Goal: Task Accomplishment & Management: Complete application form

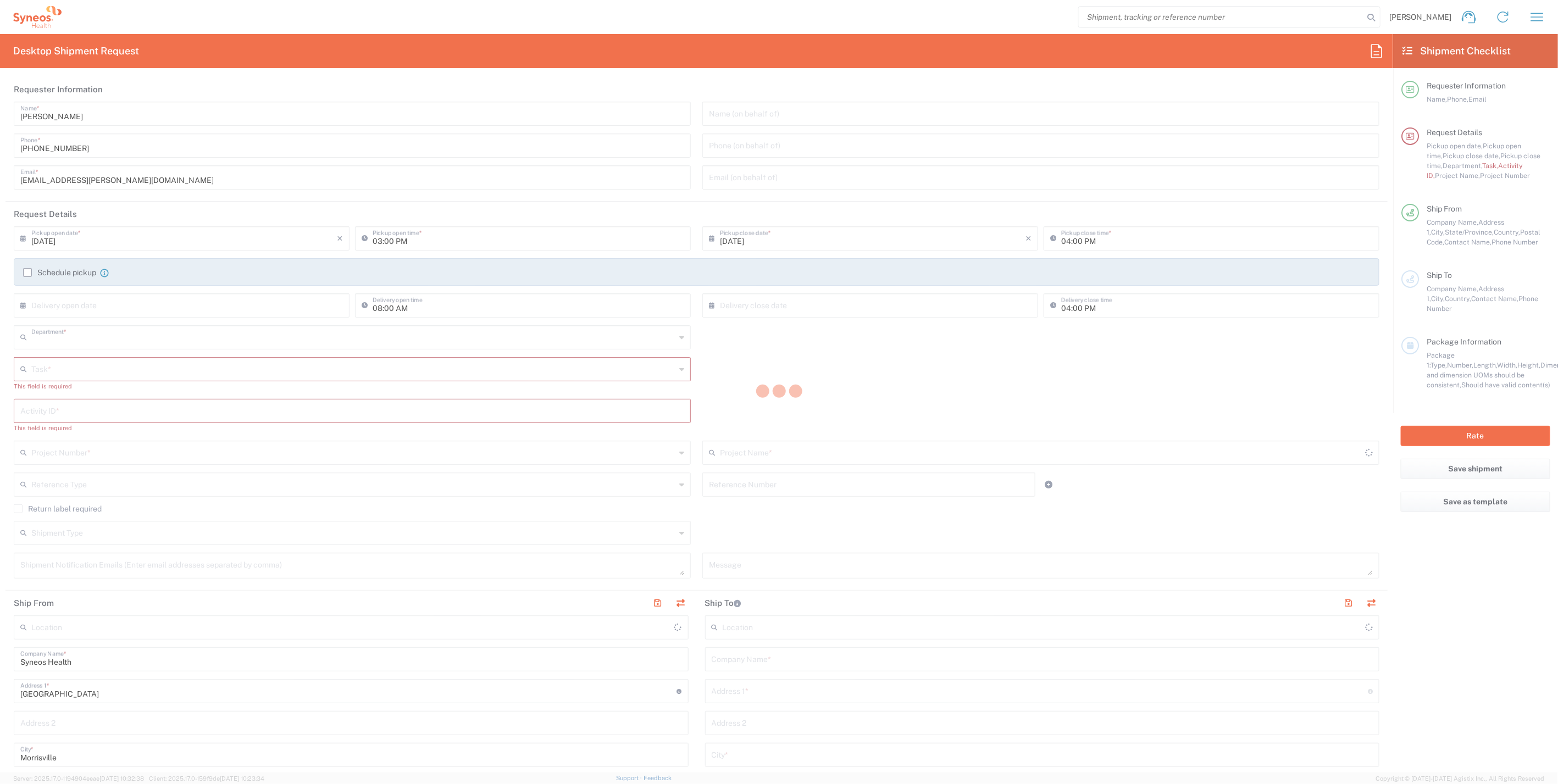
type input "4510"
type input "North Carolina"
type input "United States"
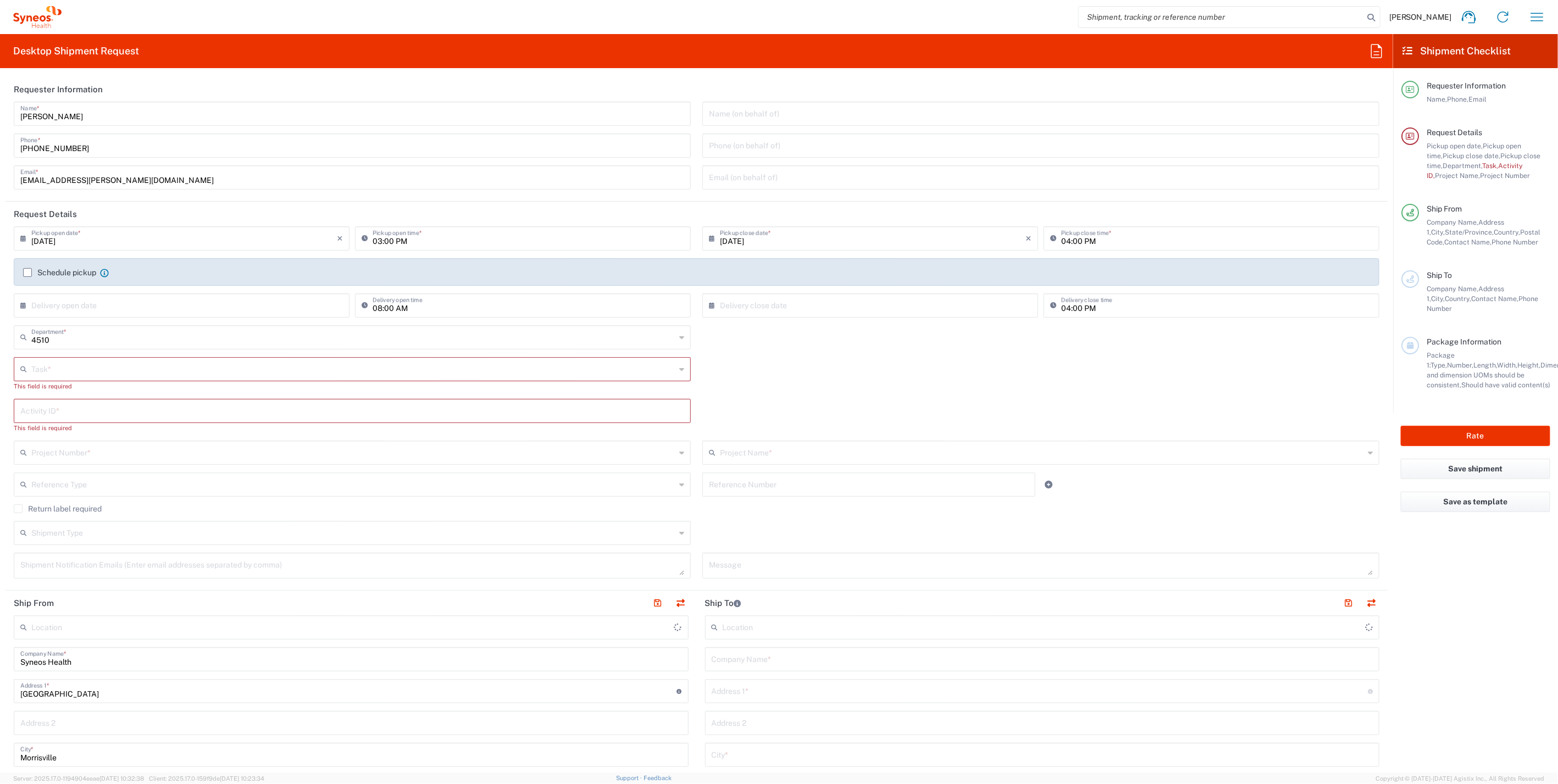
type input "Syneos Health, LLC-Morrisville NC US"
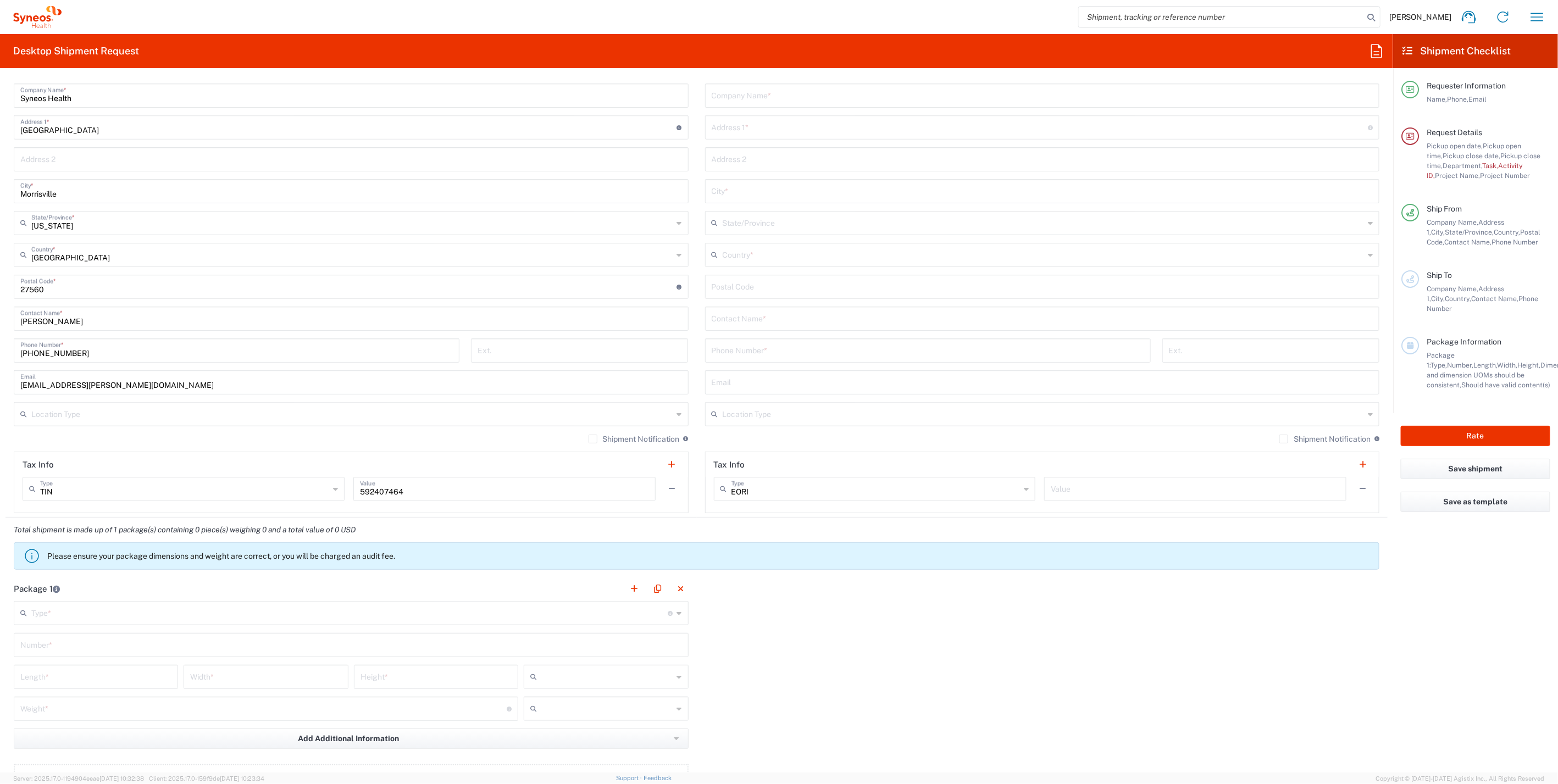
scroll to position [854, 0]
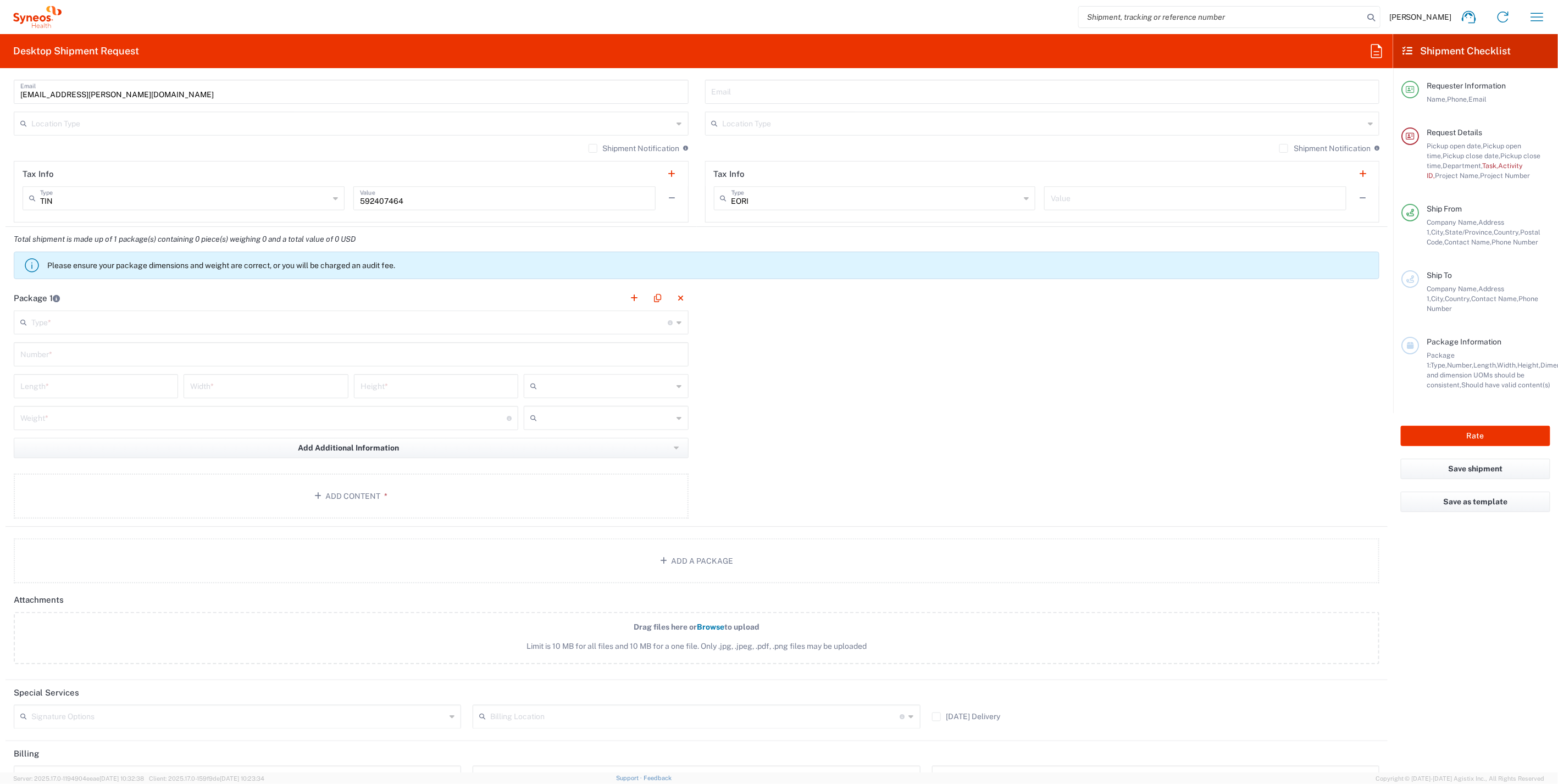
click at [127, 322] on input "text" at bounding box center [349, 322] width 637 height 19
click at [70, 379] on span "Medium Box" at bounding box center [348, 379] width 667 height 17
type input "Medium Box"
type input "13"
type input "11.5"
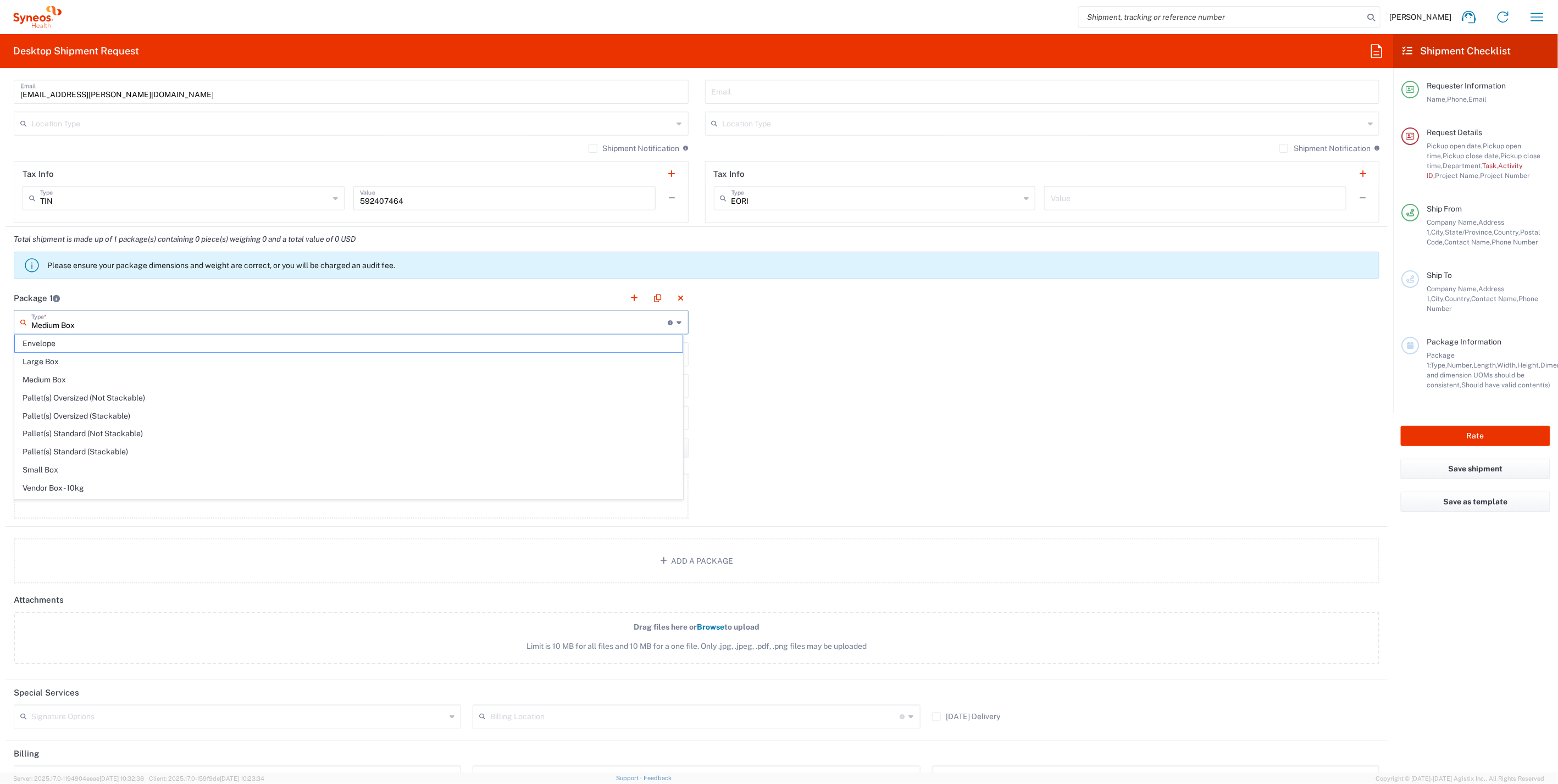
type input "2.5"
type input "in"
click at [72, 353] on input "text" at bounding box center [351, 354] width 661 height 19
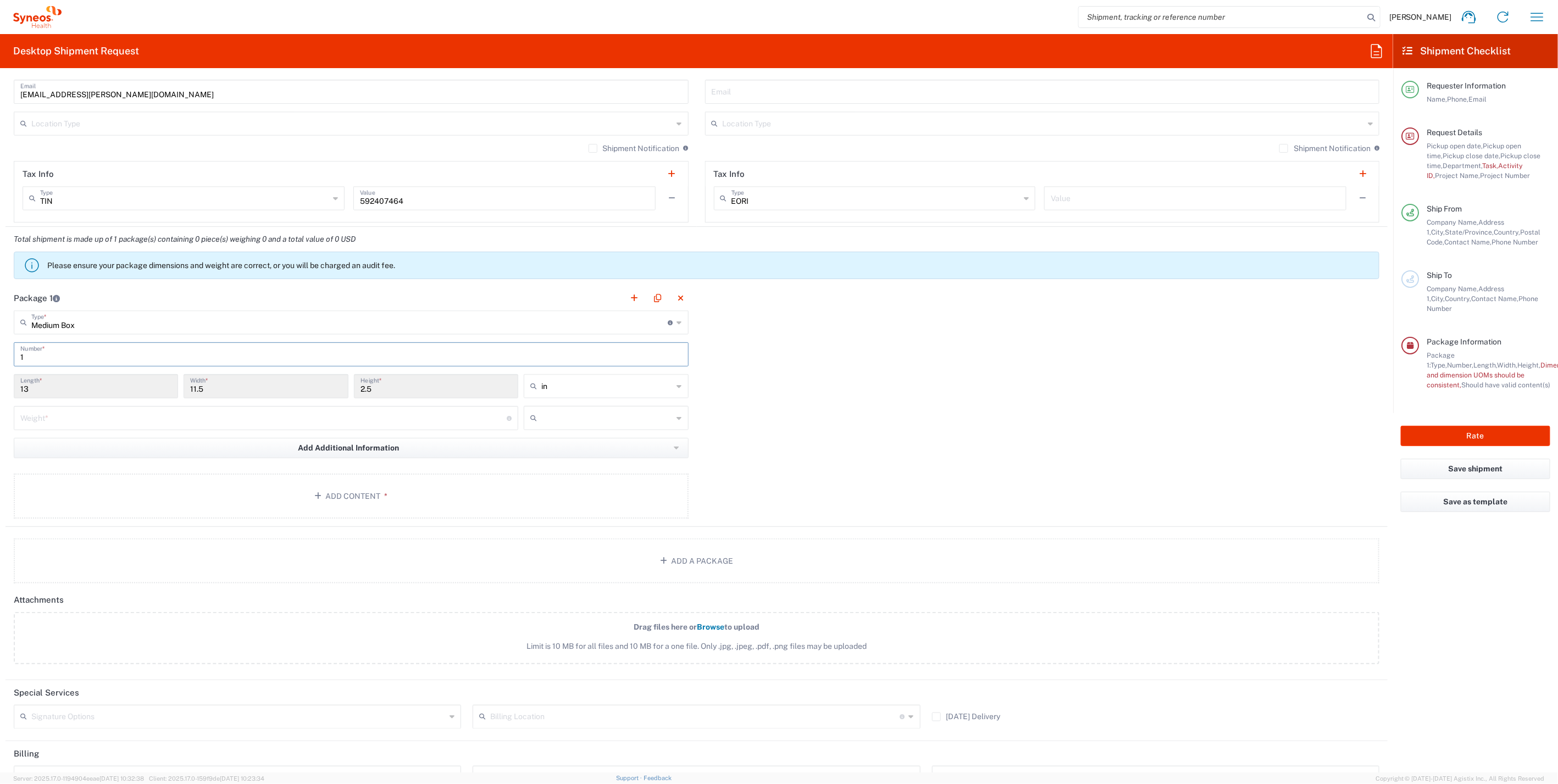
type input "1"
click at [91, 416] on input "number" at bounding box center [263, 417] width 486 height 19
type input "5"
click at [556, 419] on input "text" at bounding box center [607, 418] width 132 height 18
click at [553, 455] on span "lbs" at bounding box center [602, 457] width 161 height 17
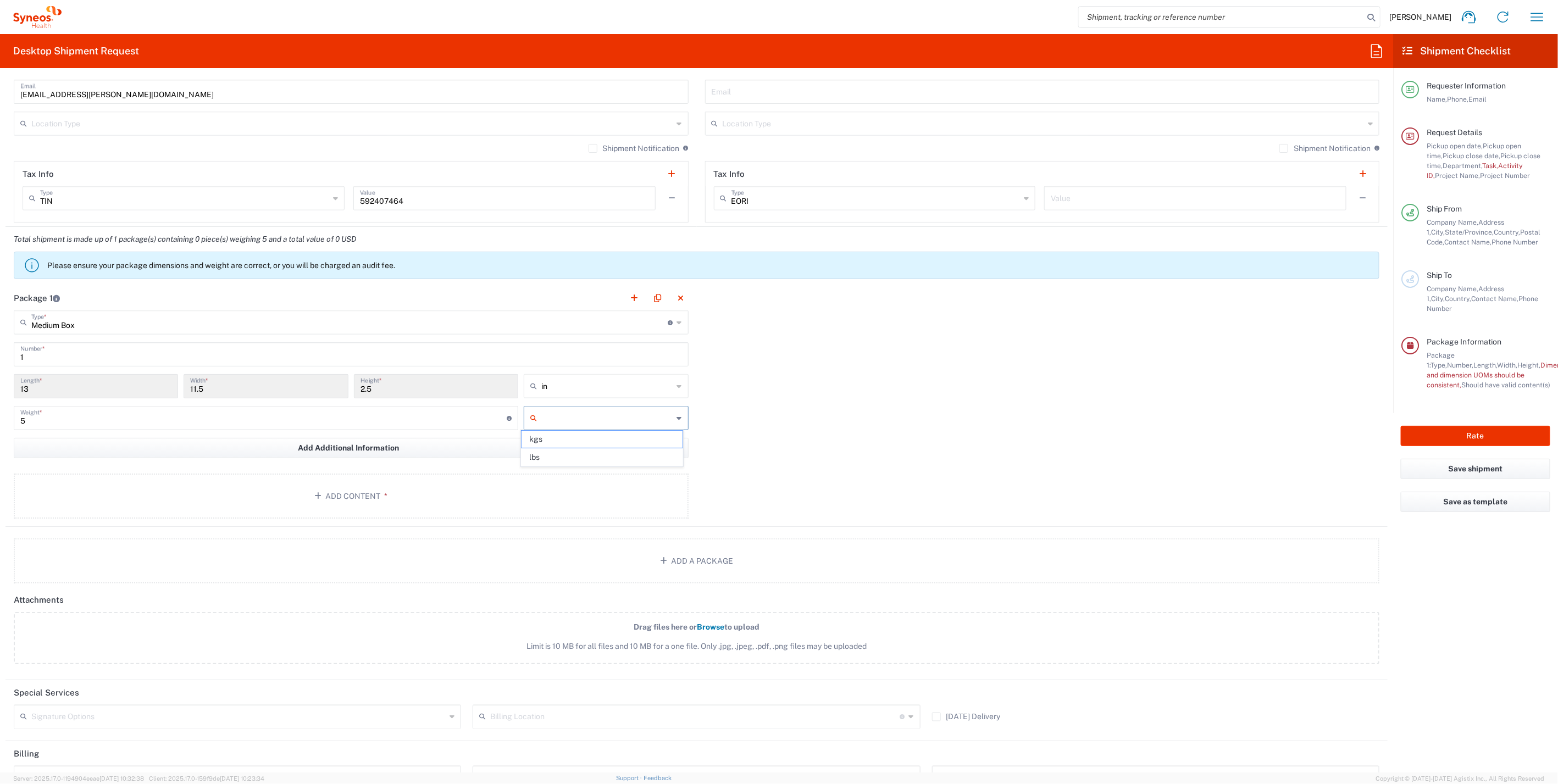
type input "lbs"
click at [350, 491] on button "Add Content *" at bounding box center [351, 496] width 675 height 45
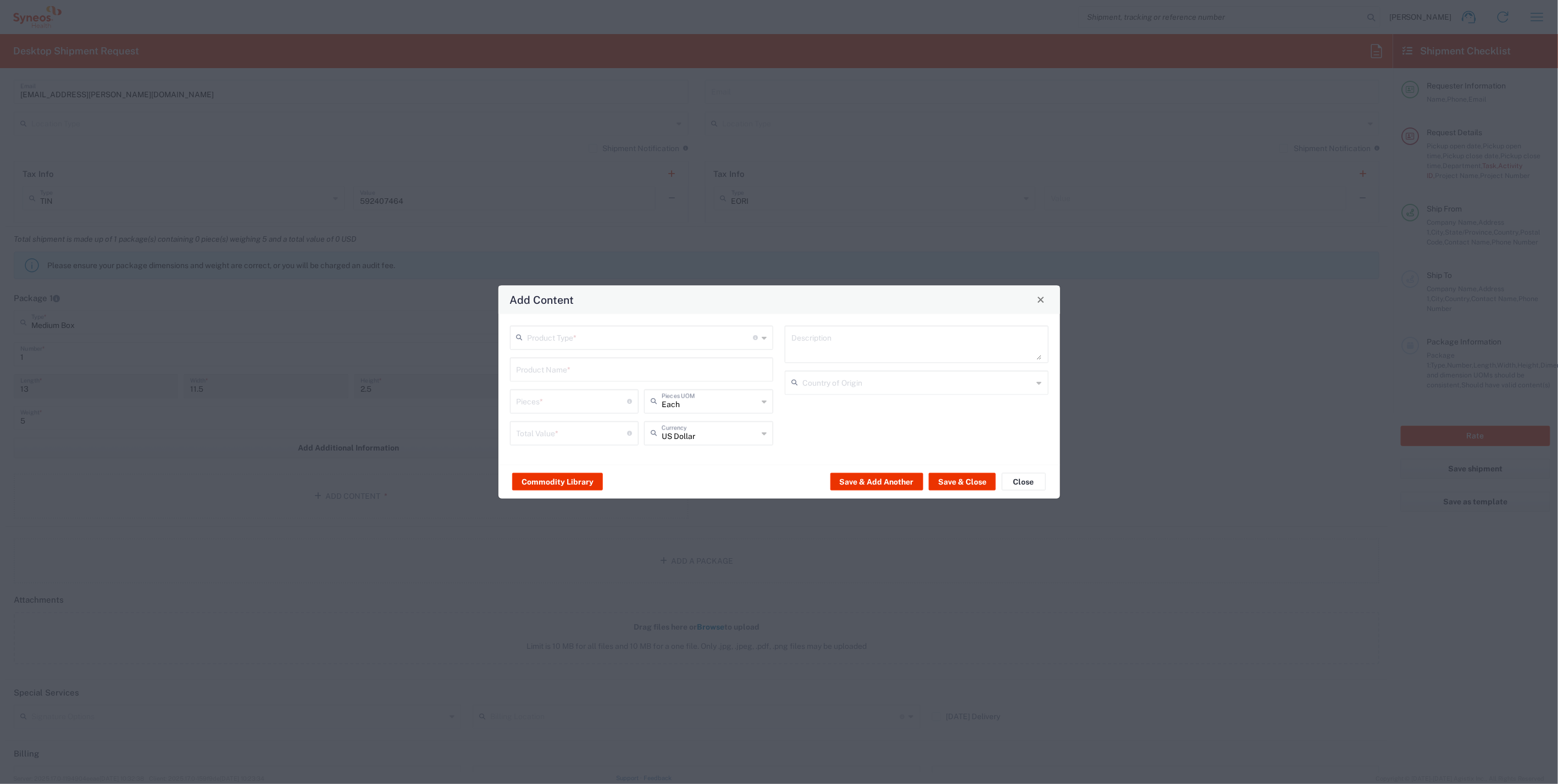
click at [594, 334] on input "text" at bounding box center [640, 337] width 226 height 19
click at [574, 375] on span "General Commodity" at bounding box center [642, 379] width 262 height 17
type input "General Commodity"
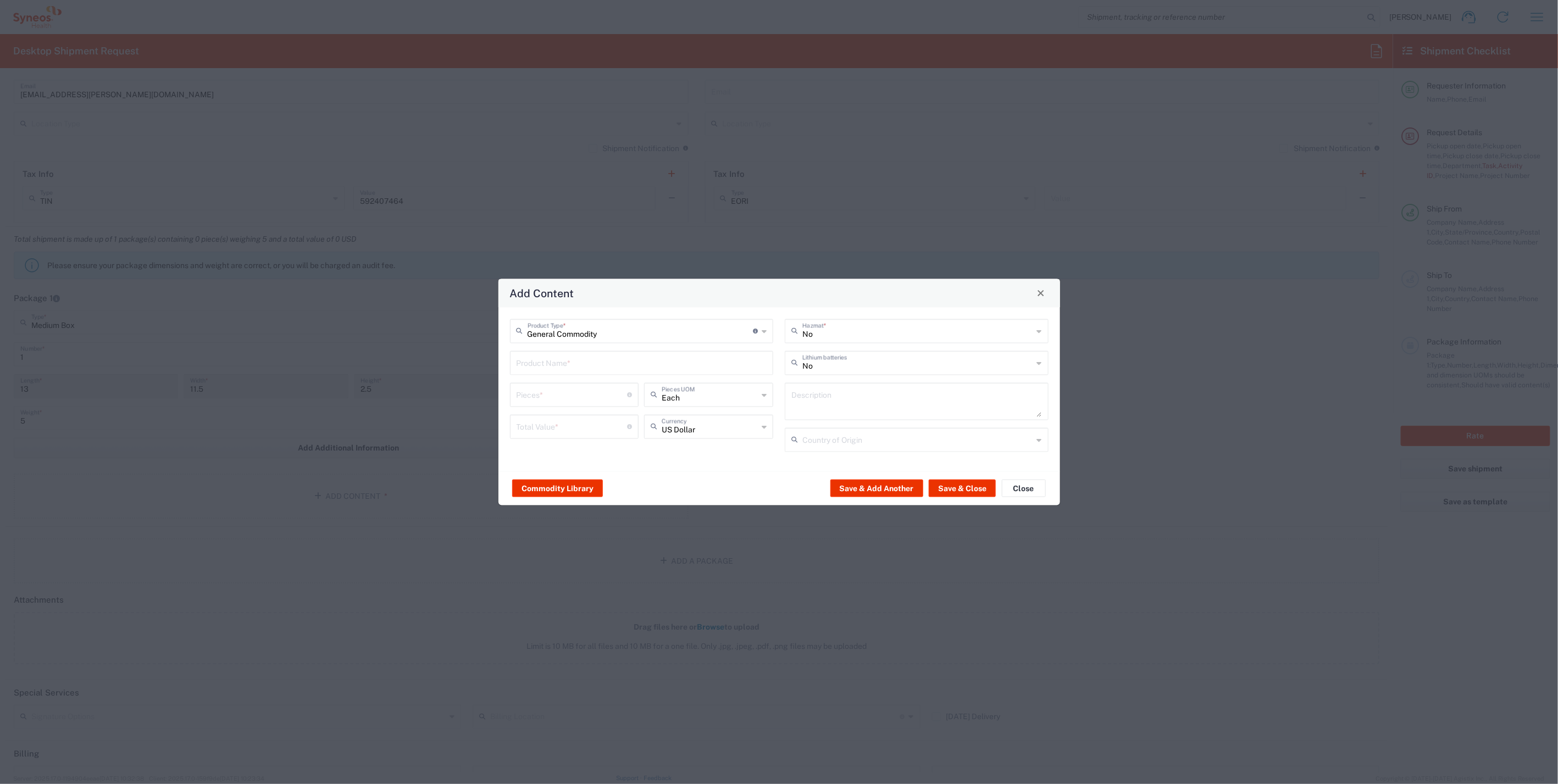
click at [559, 356] on input "text" at bounding box center [641, 362] width 251 height 19
paste input "Dell Latitude 5420"
type input "Dell Latitude 5420"
click at [827, 402] on textarea at bounding box center [917, 401] width 251 height 31
paste textarea "Dell Latitude 5420"
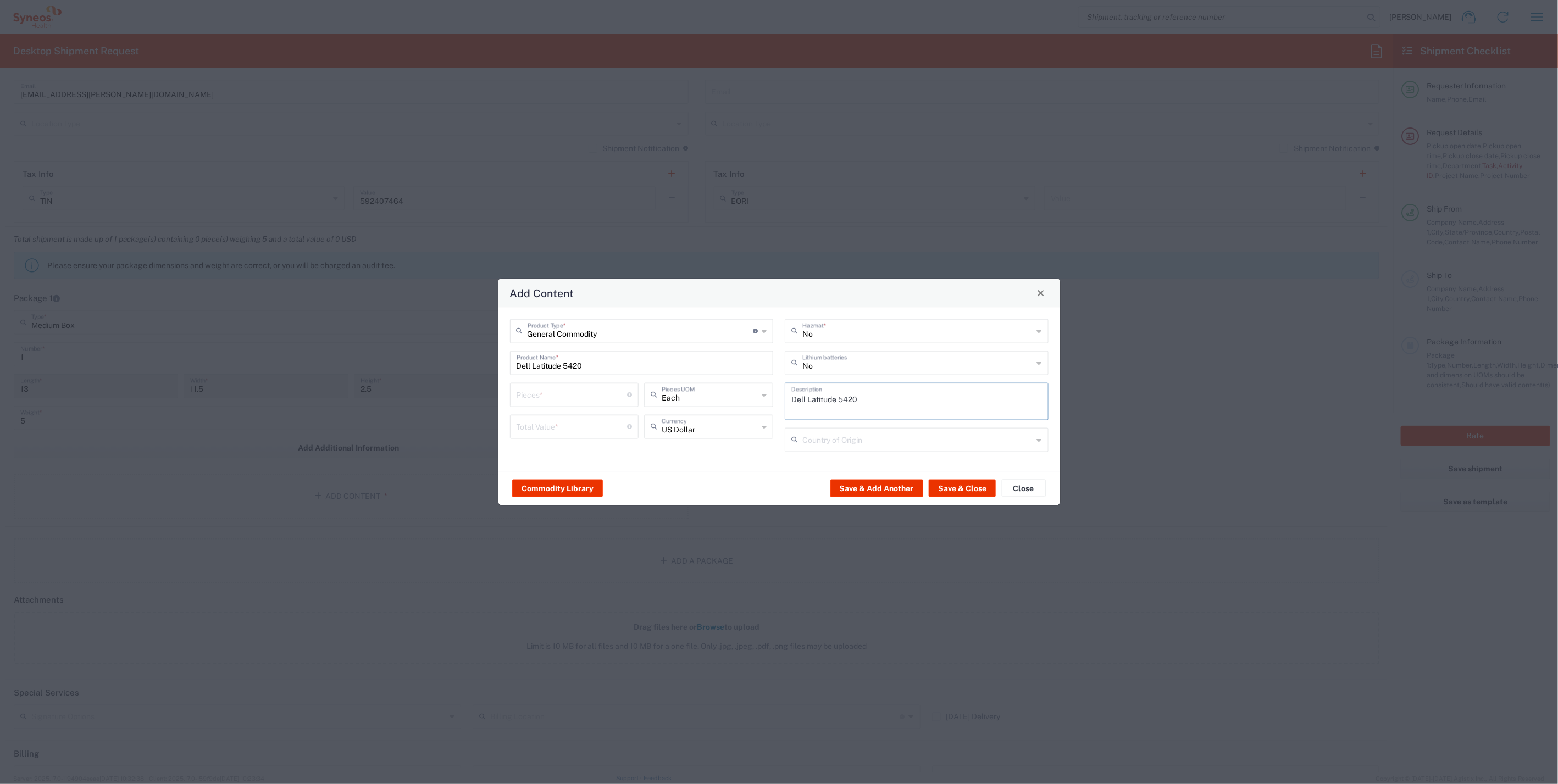
type textarea "Dell Latitude 5420"
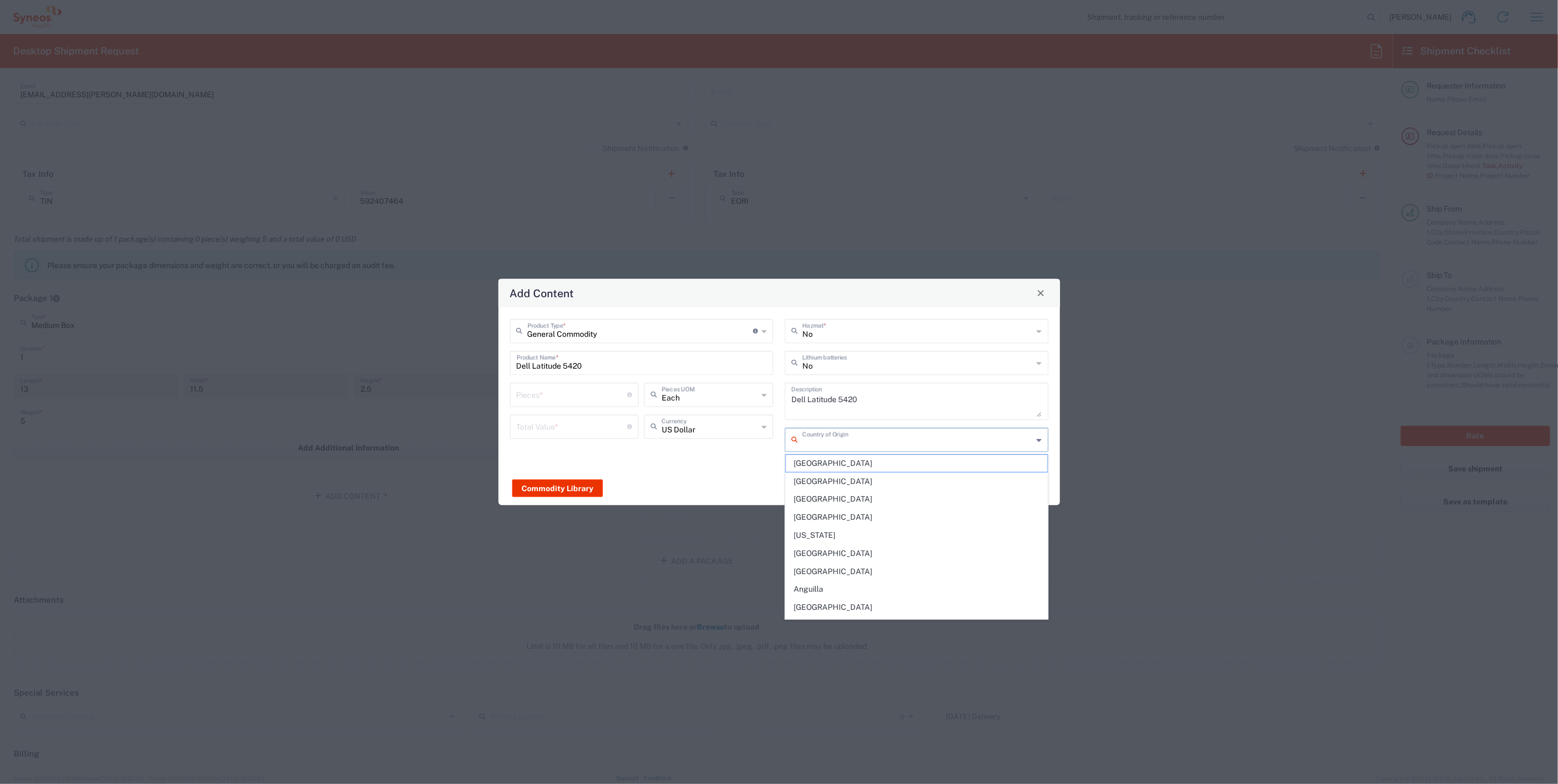
click at [826, 442] on input "text" at bounding box center [917, 439] width 231 height 19
click at [822, 498] on span "China" at bounding box center [917, 499] width 262 height 17
type input "China"
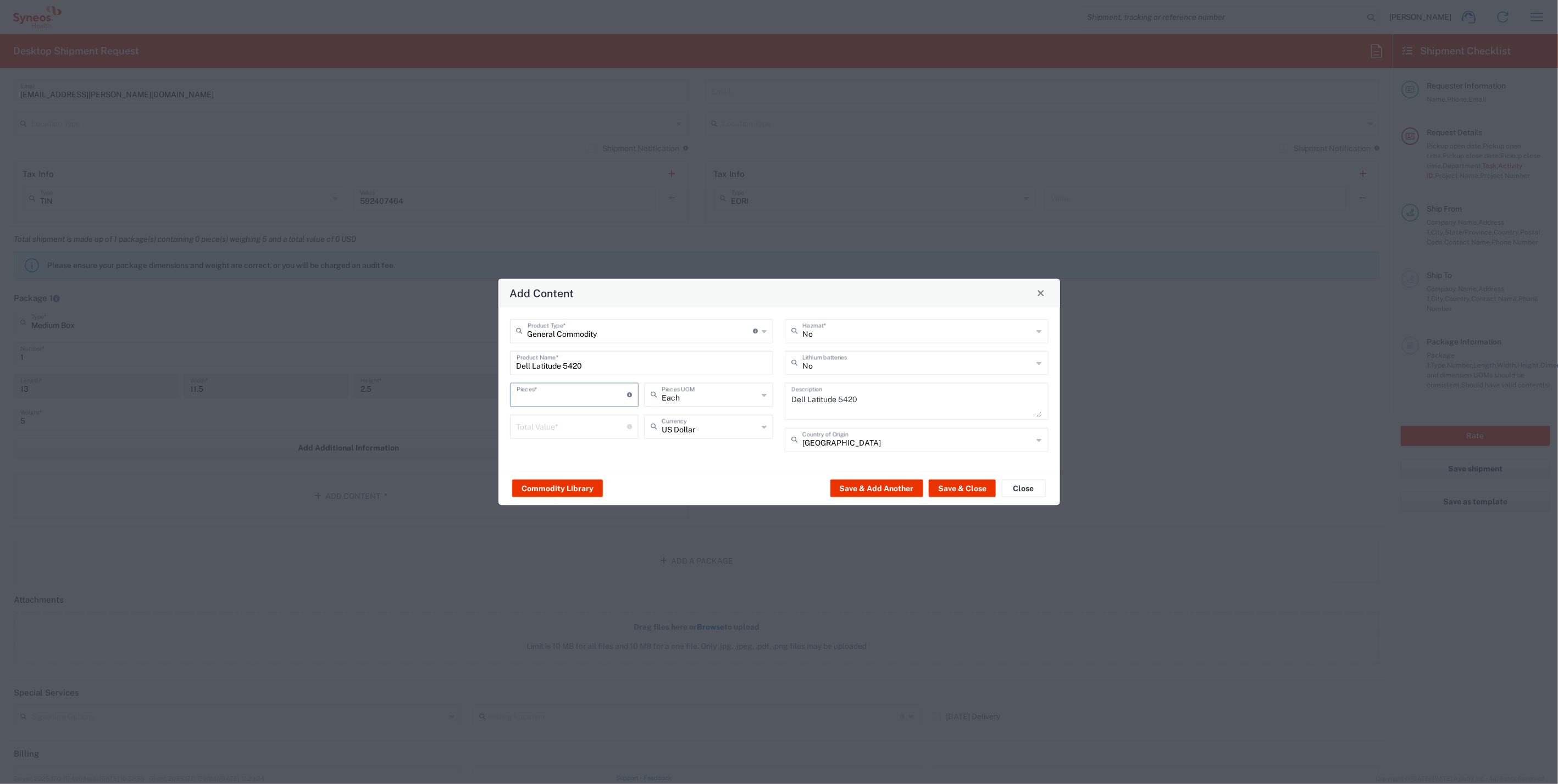
click at [543, 396] on input "number" at bounding box center [572, 393] width 111 height 19
type input "1"
click at [581, 428] on input "number" at bounding box center [572, 425] width 111 height 19
type input "800"
click at [975, 486] on button "Save & Close" at bounding box center [962, 488] width 67 height 18
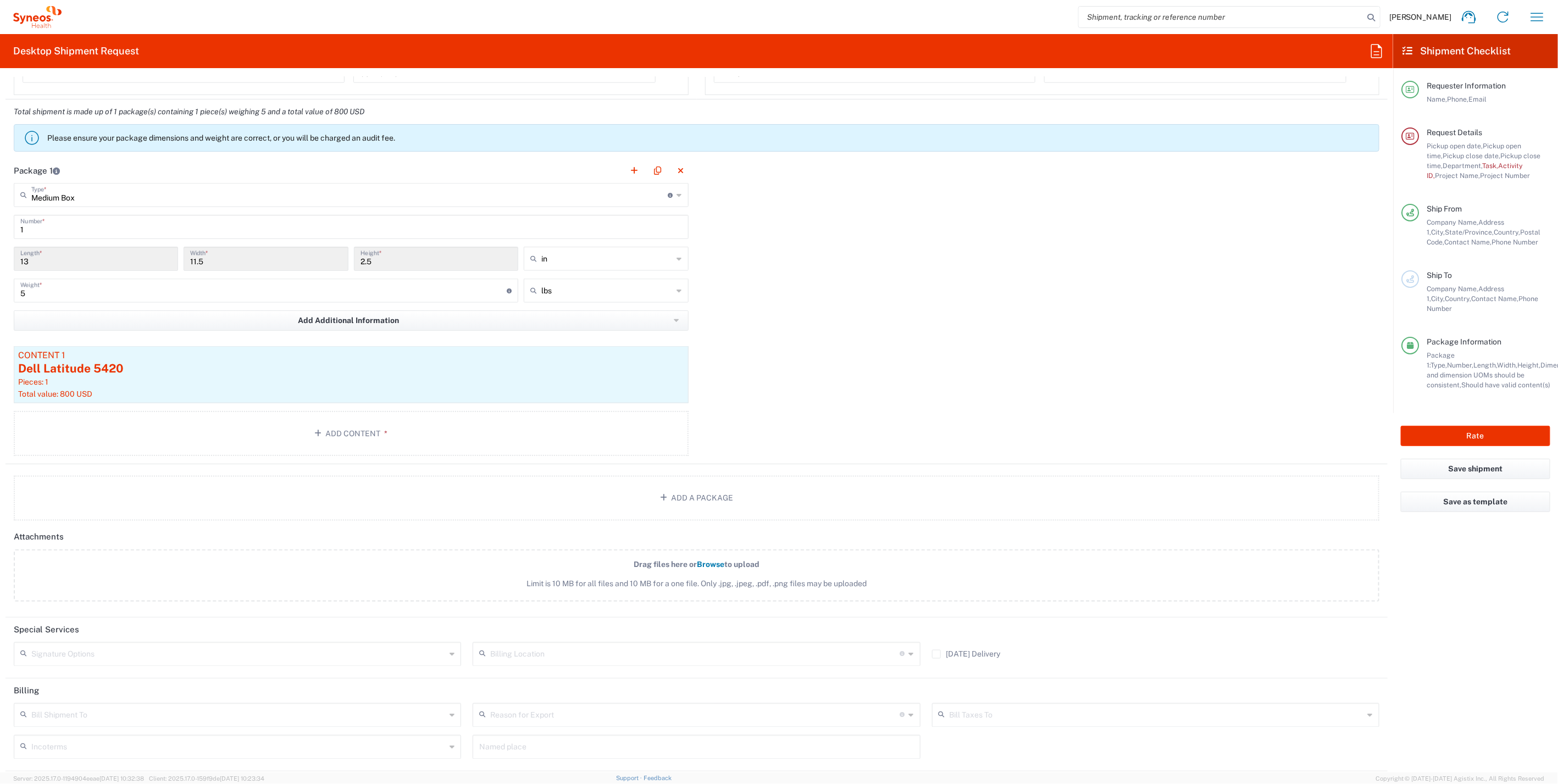
scroll to position [1046, 0]
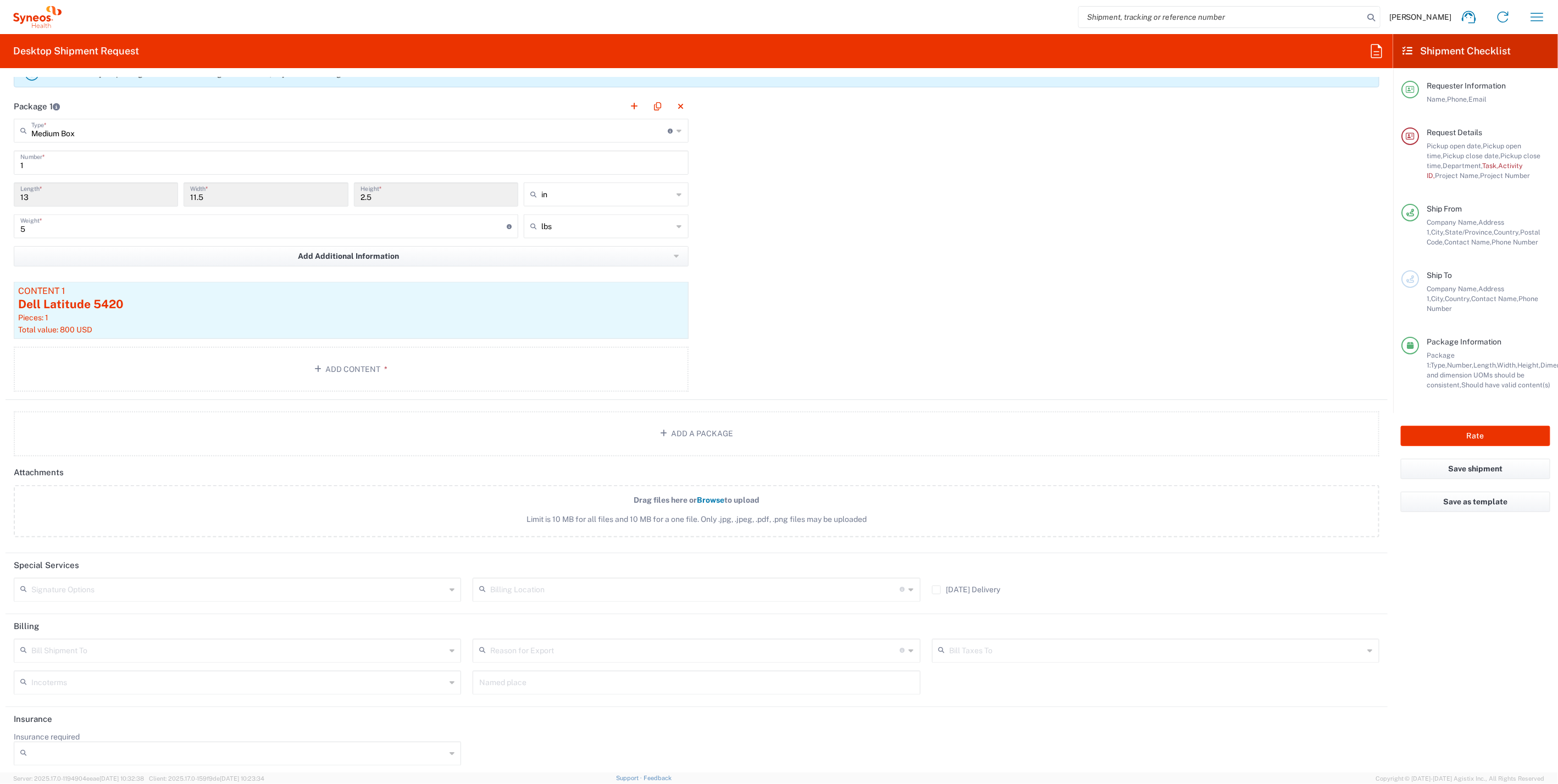
click at [450, 581] on icon at bounding box center [452, 590] width 5 height 18
click at [138, 607] on span "Adult Signature Required" at bounding box center [236, 609] width 442 height 17
type input "Adult Signature Required"
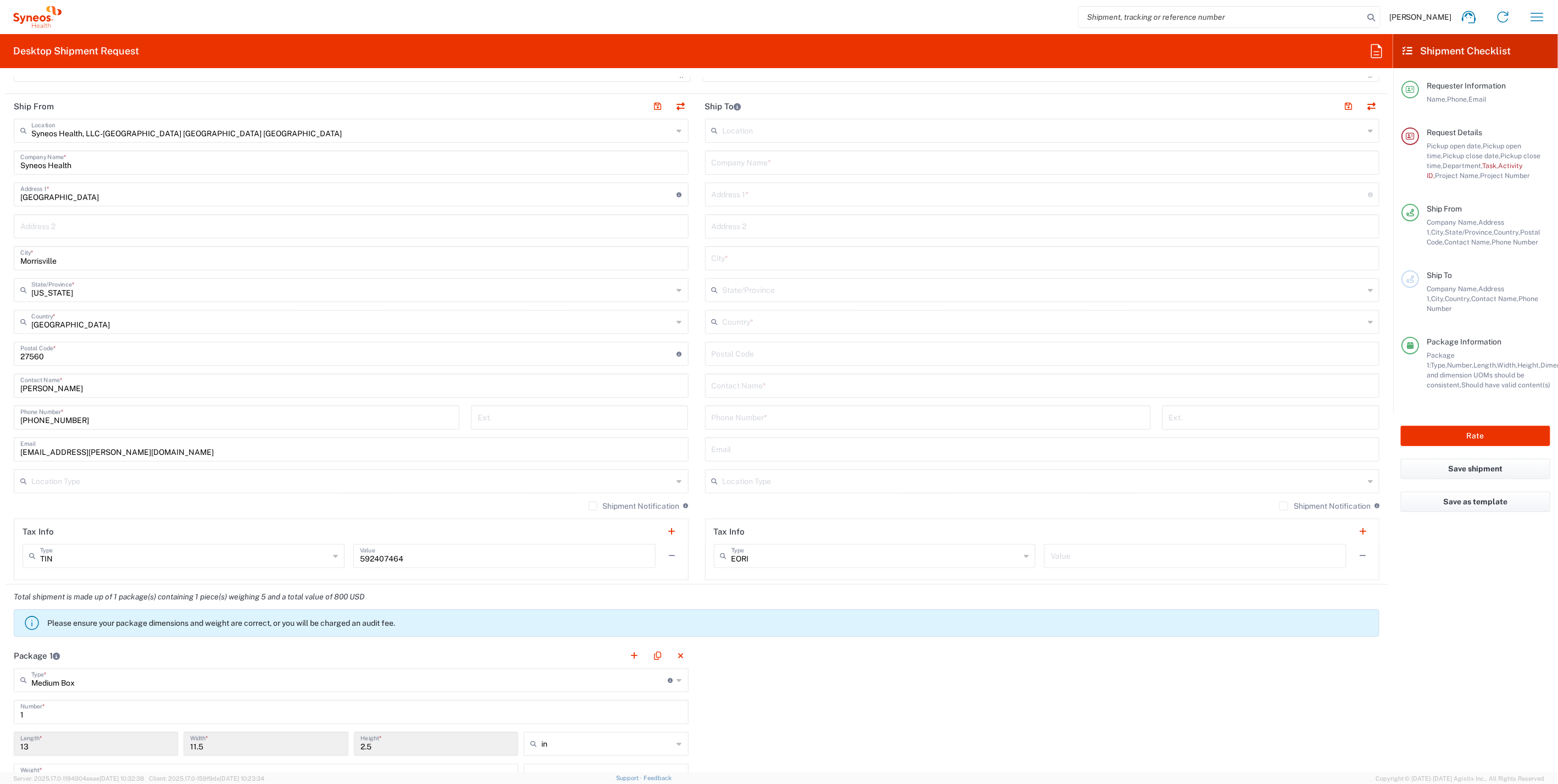
scroll to position [253, 0]
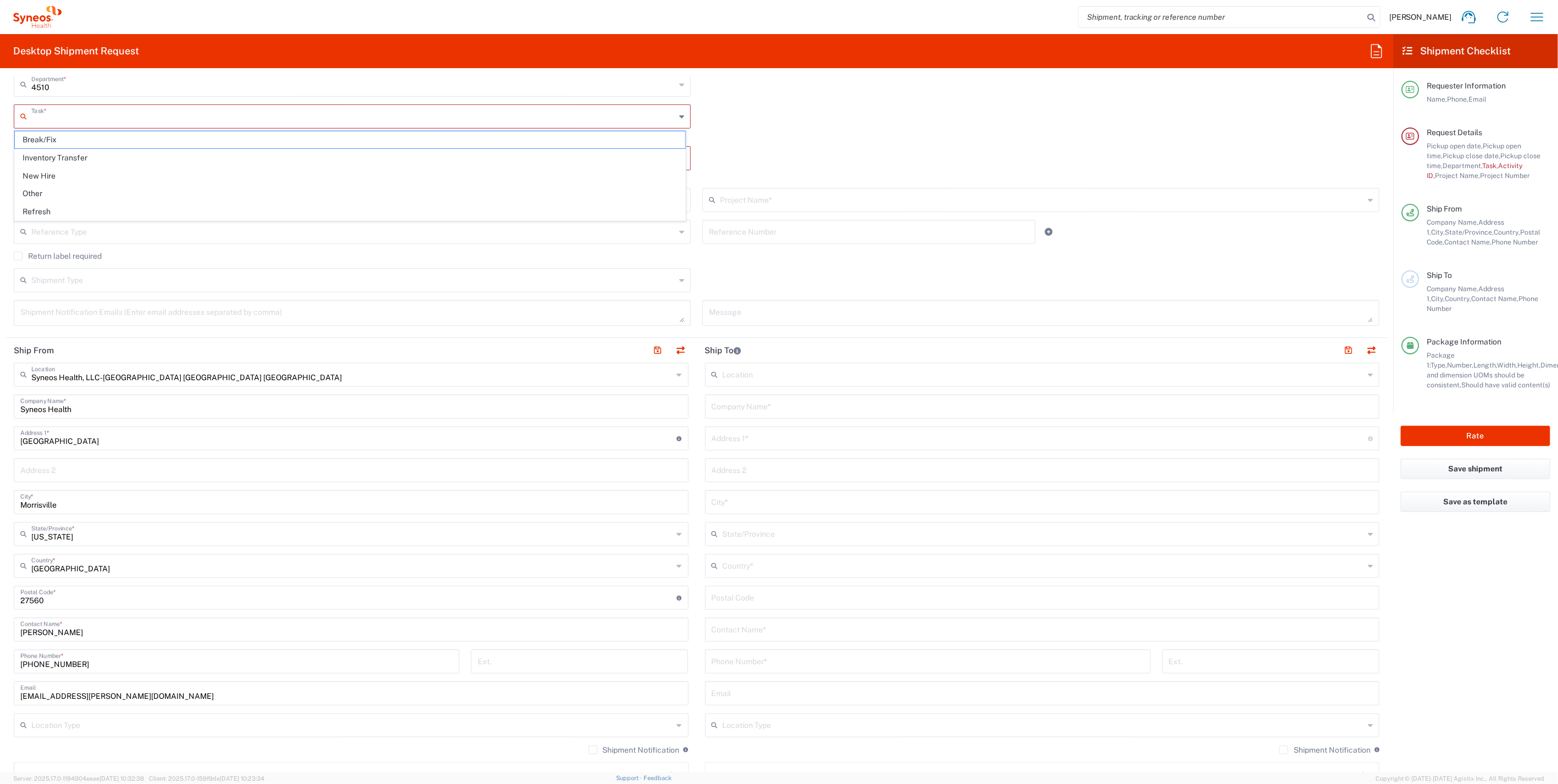
click at [85, 109] on input "text" at bounding box center [353, 115] width 644 height 19
click at [1085, 93] on div "4510 Department * 4510 3000 3100 3109 3110 3111 3112 3125 3130 3135 3136 3150 3…" at bounding box center [696, 88] width 1377 height 32
click at [82, 102] on div "4510 Department * 4510 3000 3100 3109 3110 3111 3112 3125 3130 3135 3136 3150 3…" at bounding box center [352, 88] width 689 height 32
click at [77, 108] on input "text" at bounding box center [353, 115] width 644 height 19
click at [49, 169] on span "New Hire" at bounding box center [350, 176] width 670 height 17
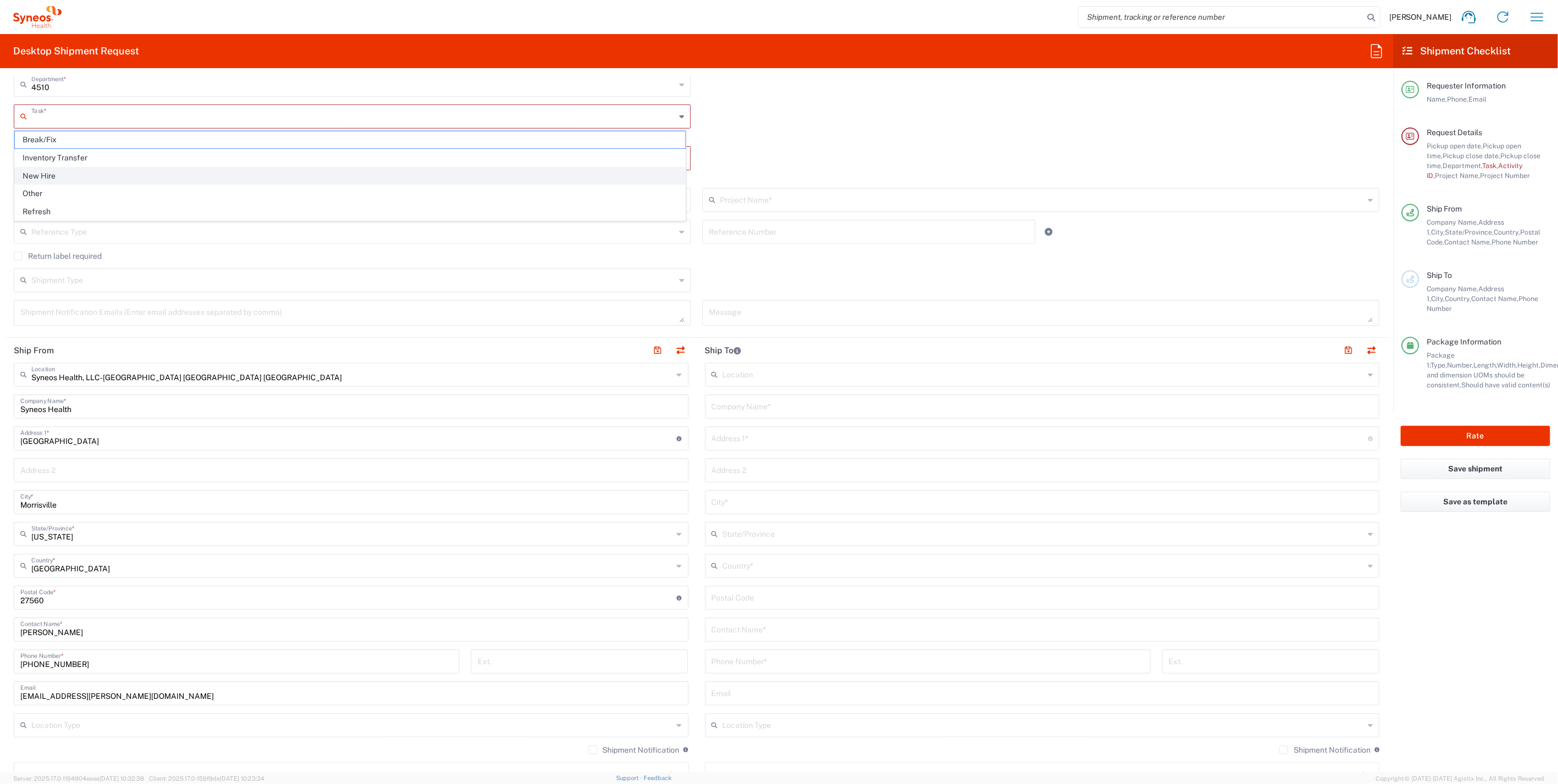
type input "New Hire"
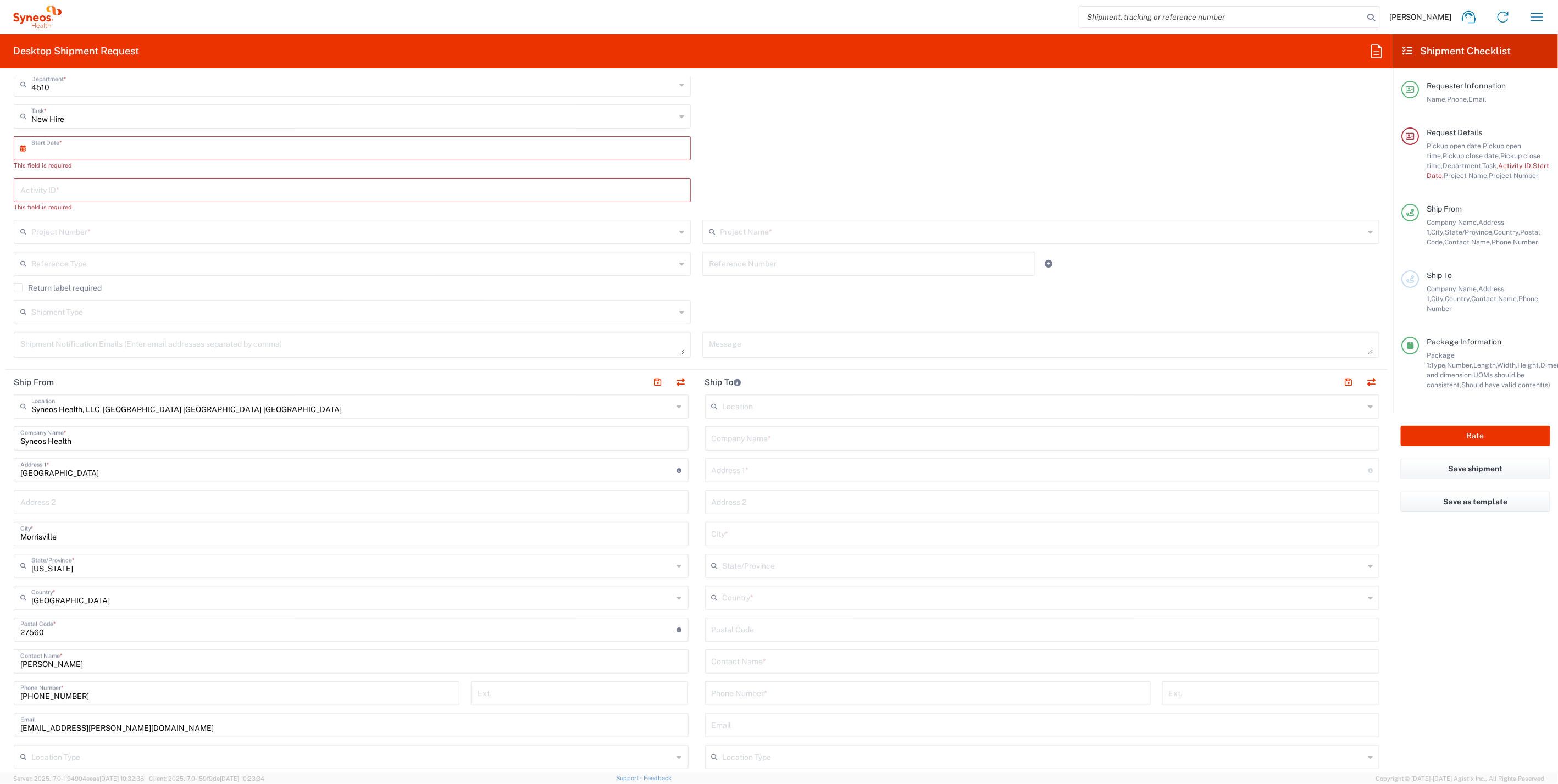
drag, startPoint x: 56, startPoint y: 149, endPoint x: 44, endPoint y: 140, distance: 15.0
click at [44, 140] on input "text" at bounding box center [354, 147] width 647 height 19
click at [43, 149] on input "text" at bounding box center [354, 147] width 647 height 19
click at [129, 146] on input "text" at bounding box center [354, 147] width 647 height 19
click at [323, 260] on span "25" at bounding box center [322, 263] width 16 height 16
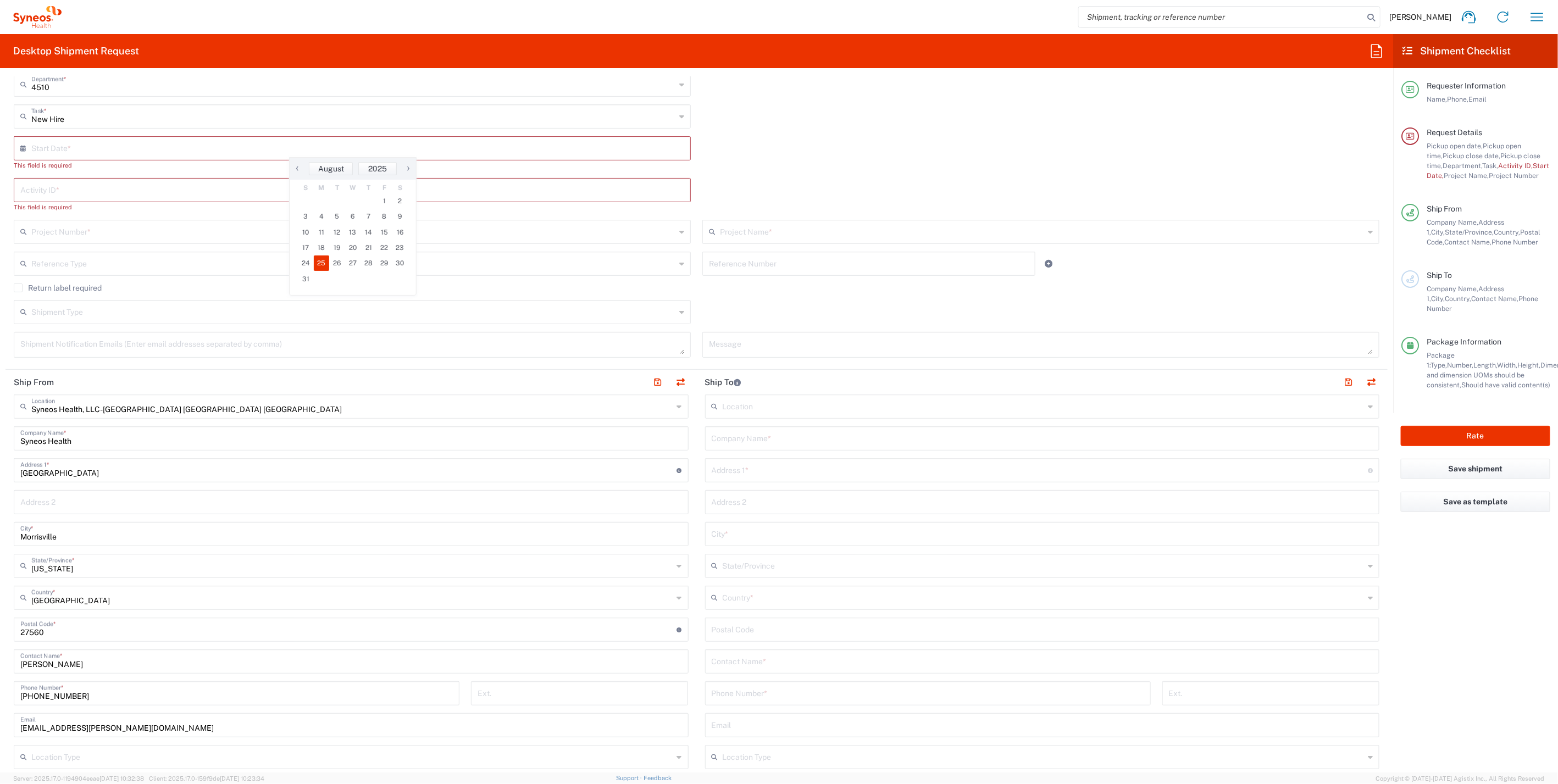
type input "08/25/2025"
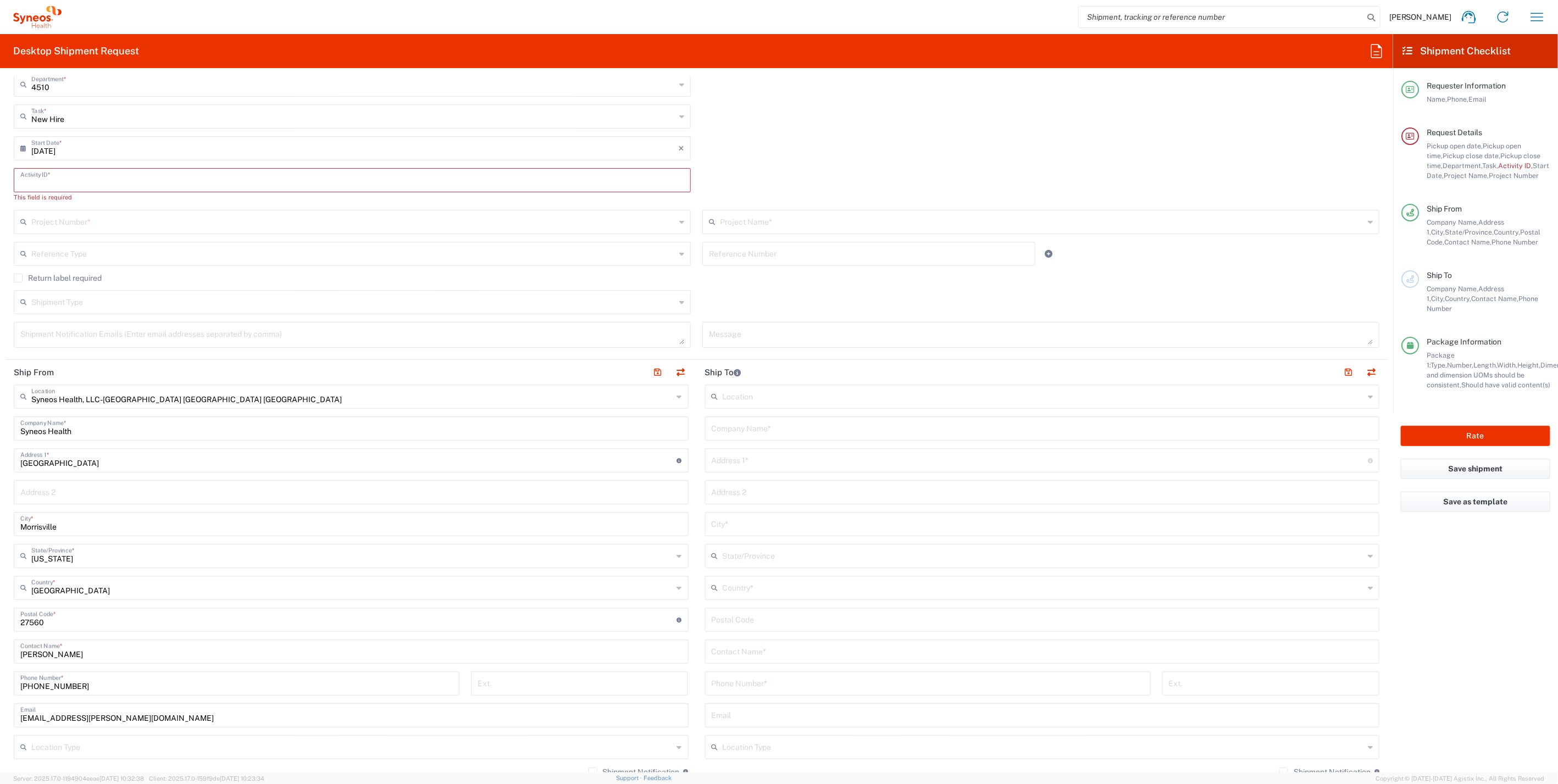
click at [42, 175] on input "text" at bounding box center [351, 180] width 664 height 19
paste input "SCTASK2688990"
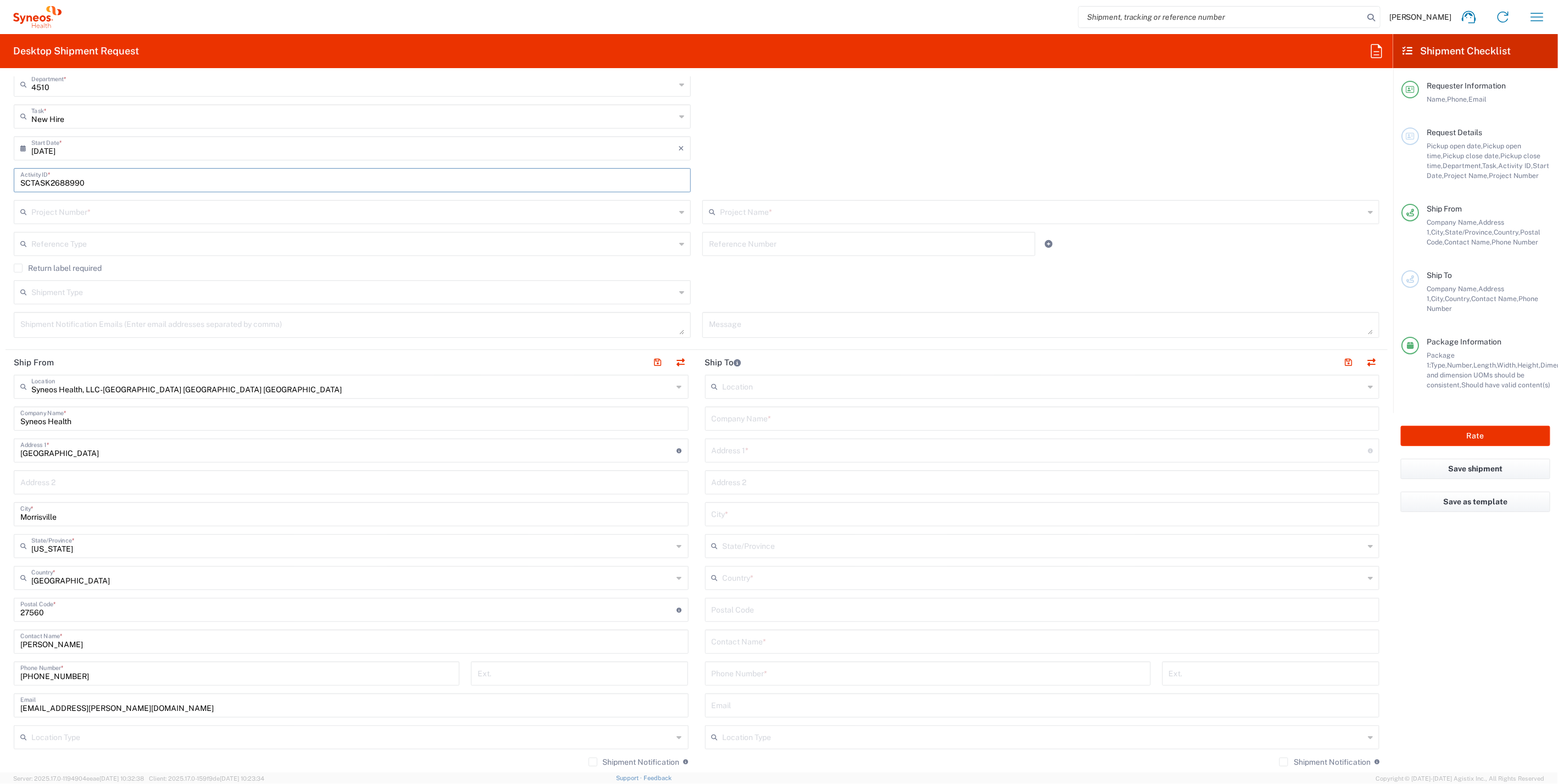
type input "SCTASK2688990"
click at [61, 209] on input "text" at bounding box center [353, 212] width 644 height 19
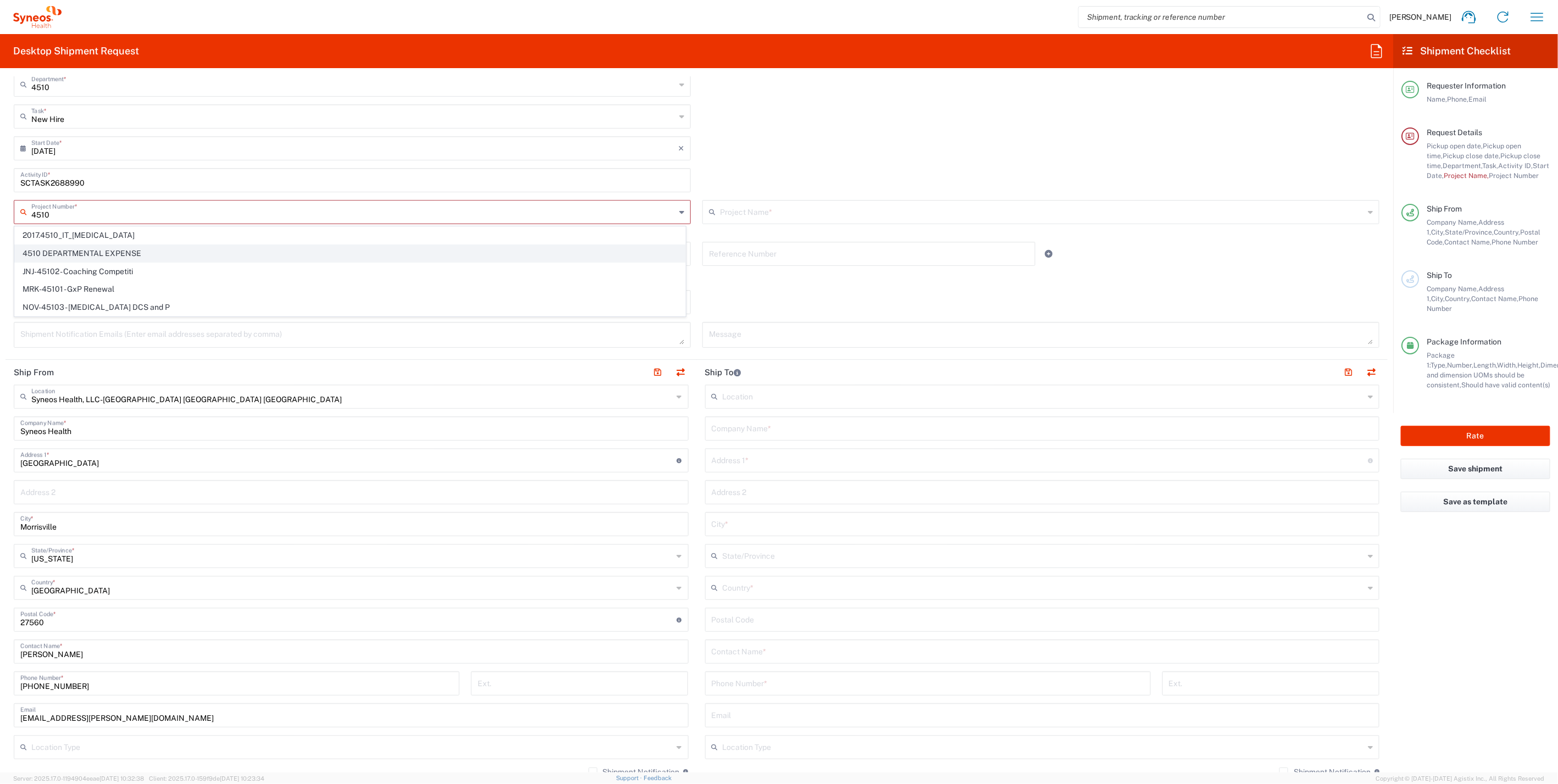
click at [108, 253] on span "4510 DEPARTMENTAL EXPENSE" at bounding box center [350, 253] width 670 height 17
type input "4510 DEPARTMENTAL EXPENSE"
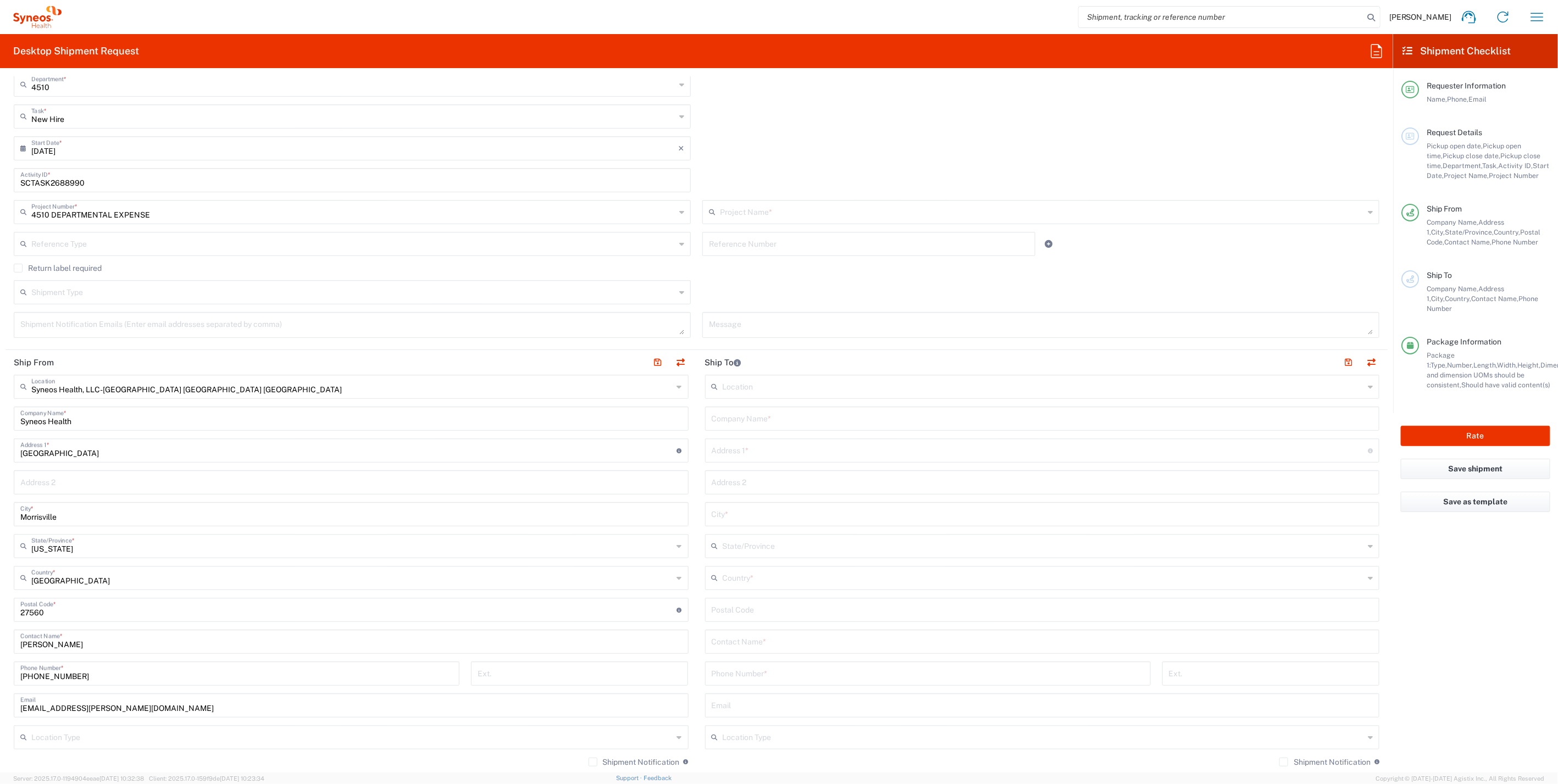
type input "4510 DEPARTMENTAL EXPENSE"
paste input "(917) 982-1483"
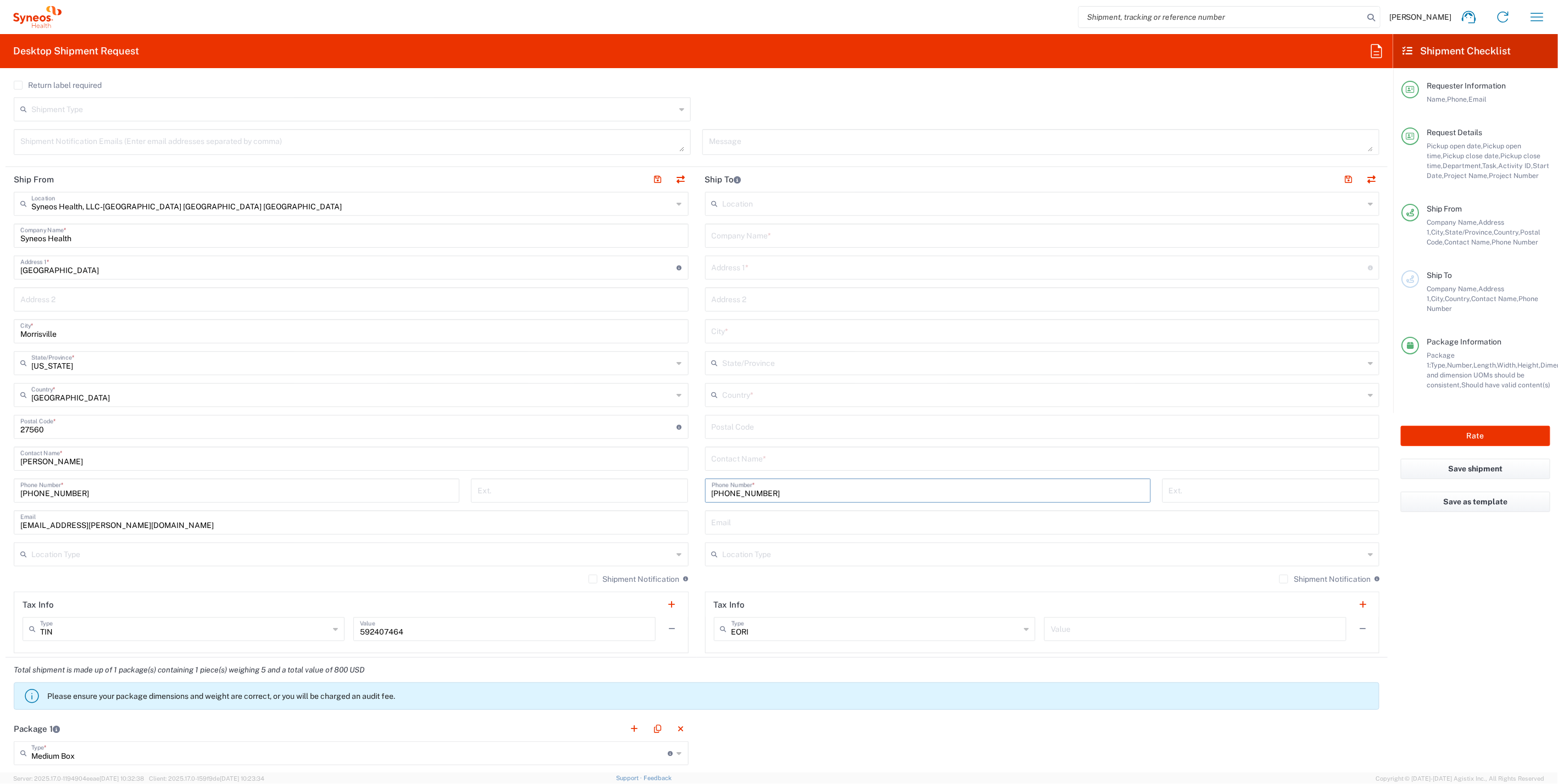
type input "(917) 982-1483"
click at [1279, 576] on label "Shipment Notification" at bounding box center [1324, 579] width 91 height 9
click at [1284, 579] on input "Shipment Notification" at bounding box center [1284, 579] width 0 height 0
click at [1290, 552] on input "text" at bounding box center [1044, 553] width 642 height 19
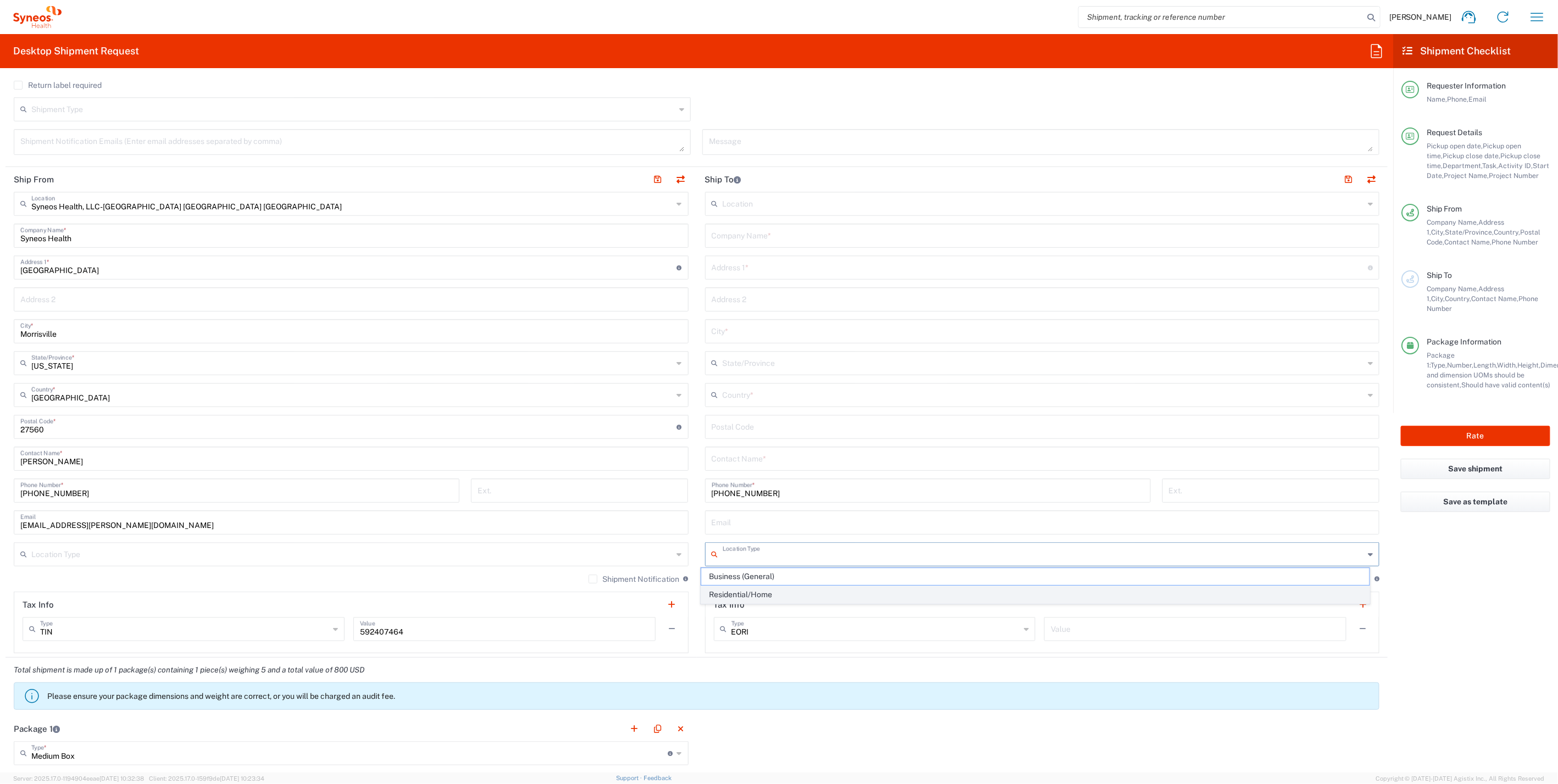
click at [757, 592] on span "Residential/Home" at bounding box center [1035, 595] width 667 height 17
type input "Residential/Home"
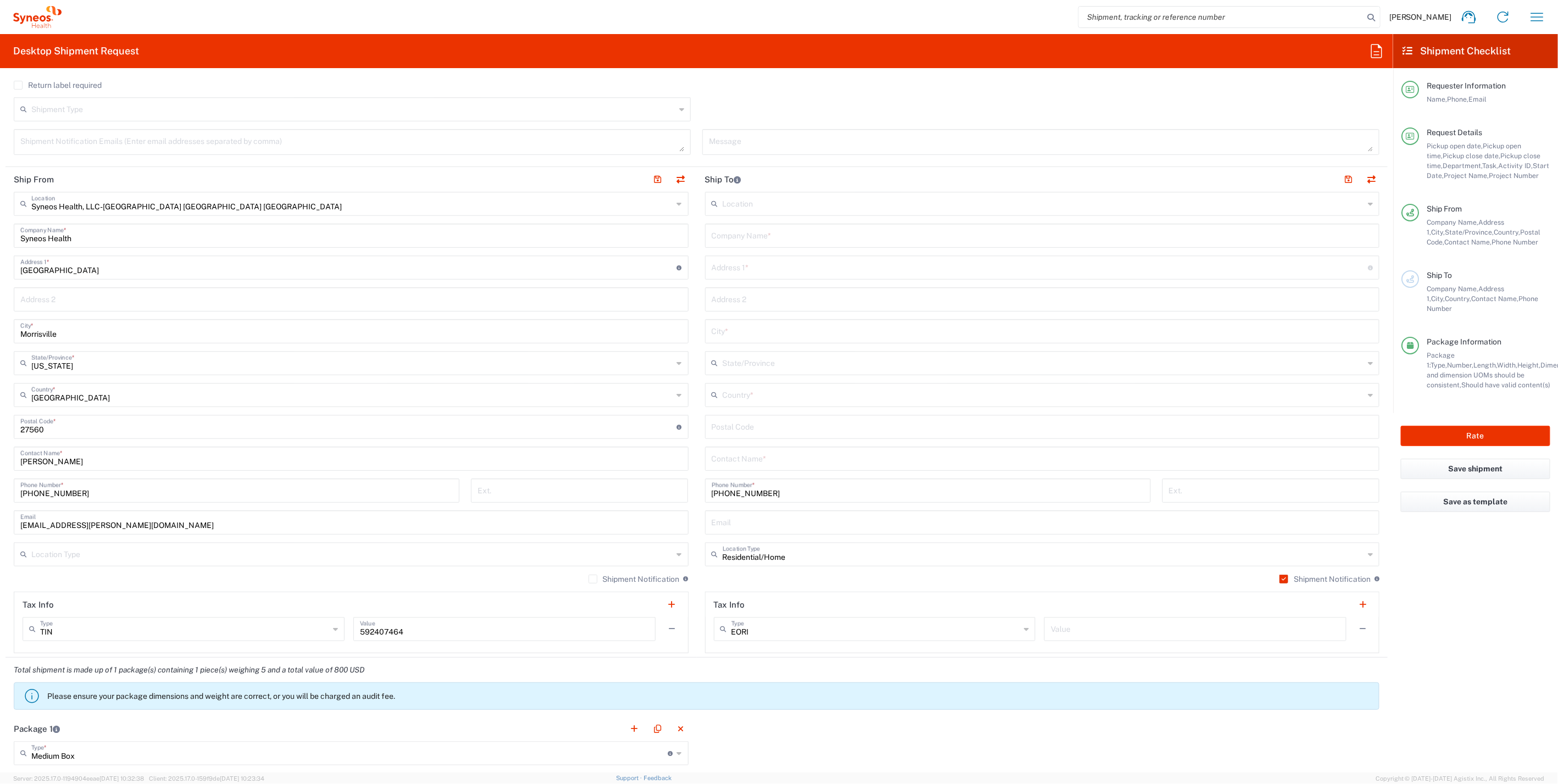
click at [583, 582] on div "Shipment Notification If checked, a shipment notification email will be sent to…" at bounding box center [351, 583] width 675 height 18
click at [590, 582] on div "Shipment Notification If checked, a shipment notification email will be sent to…" at bounding box center [638, 578] width 100 height 10
click at [588, 575] on label "Shipment Notification" at bounding box center [633, 579] width 91 height 9
click at [593, 579] on input "Shipment Notification" at bounding box center [593, 579] width 0 height 0
click at [565, 555] on input "text" at bounding box center [352, 553] width 642 height 19
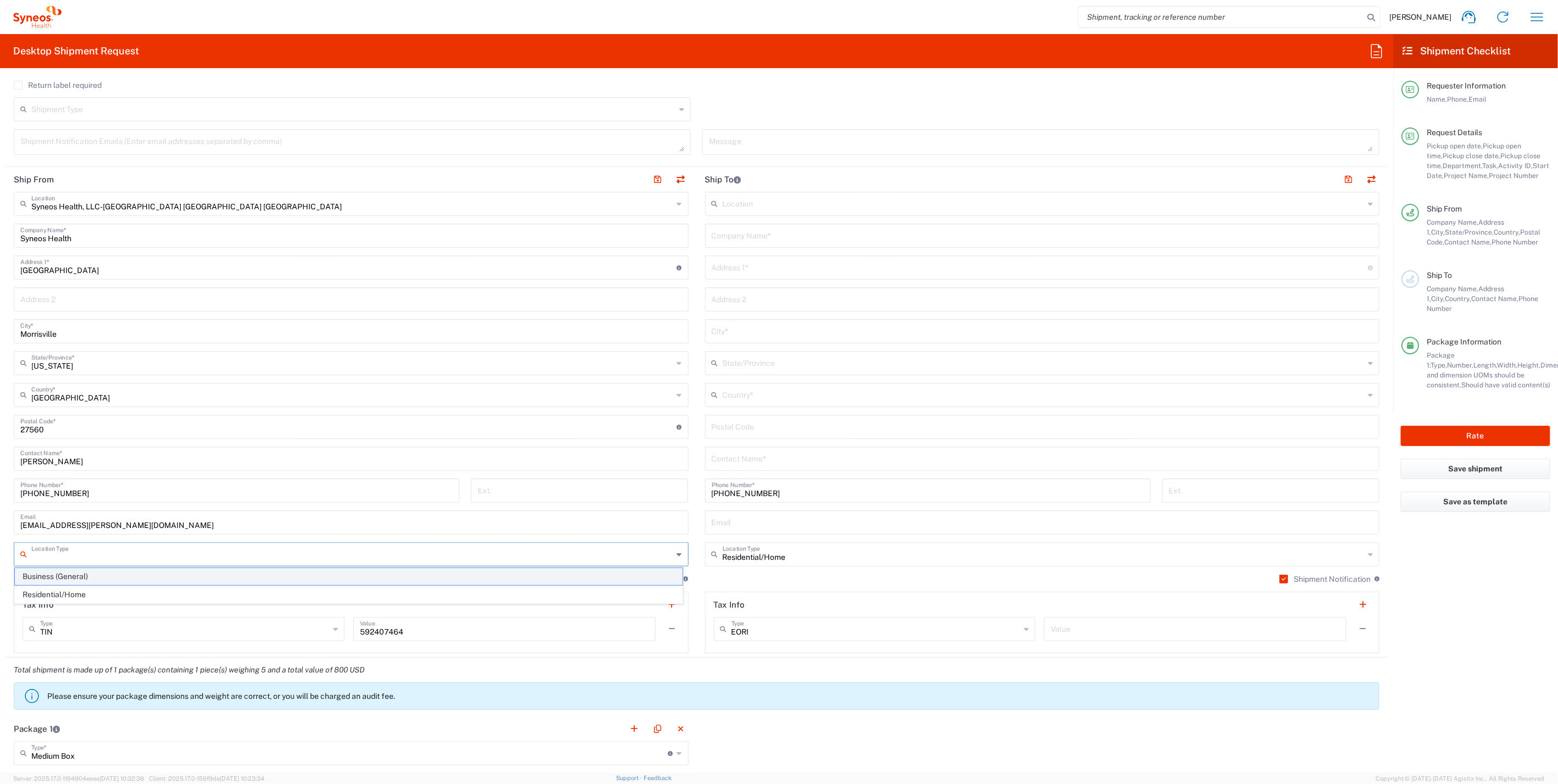
click at [207, 572] on span "Business (General)" at bounding box center [348, 576] width 667 height 17
type input "Business (General)"
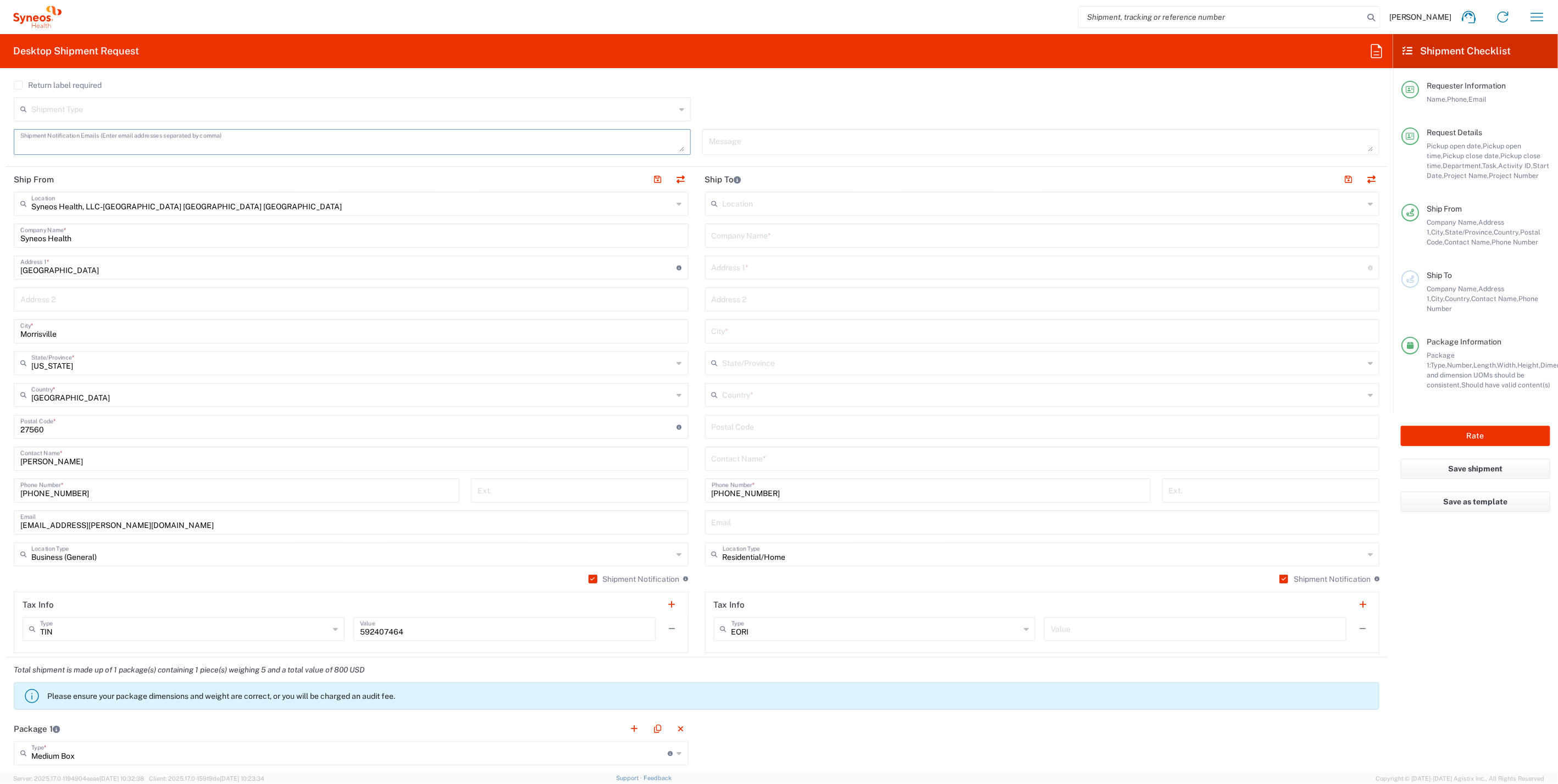
click at [67, 133] on textarea at bounding box center [351, 142] width 664 height 19
paste textarea "SuzanneMelaMD@outlook.com"
click at [151, 136] on textarea "SuzanneMelaMD@outlook.com" at bounding box center [351, 142] width 664 height 19
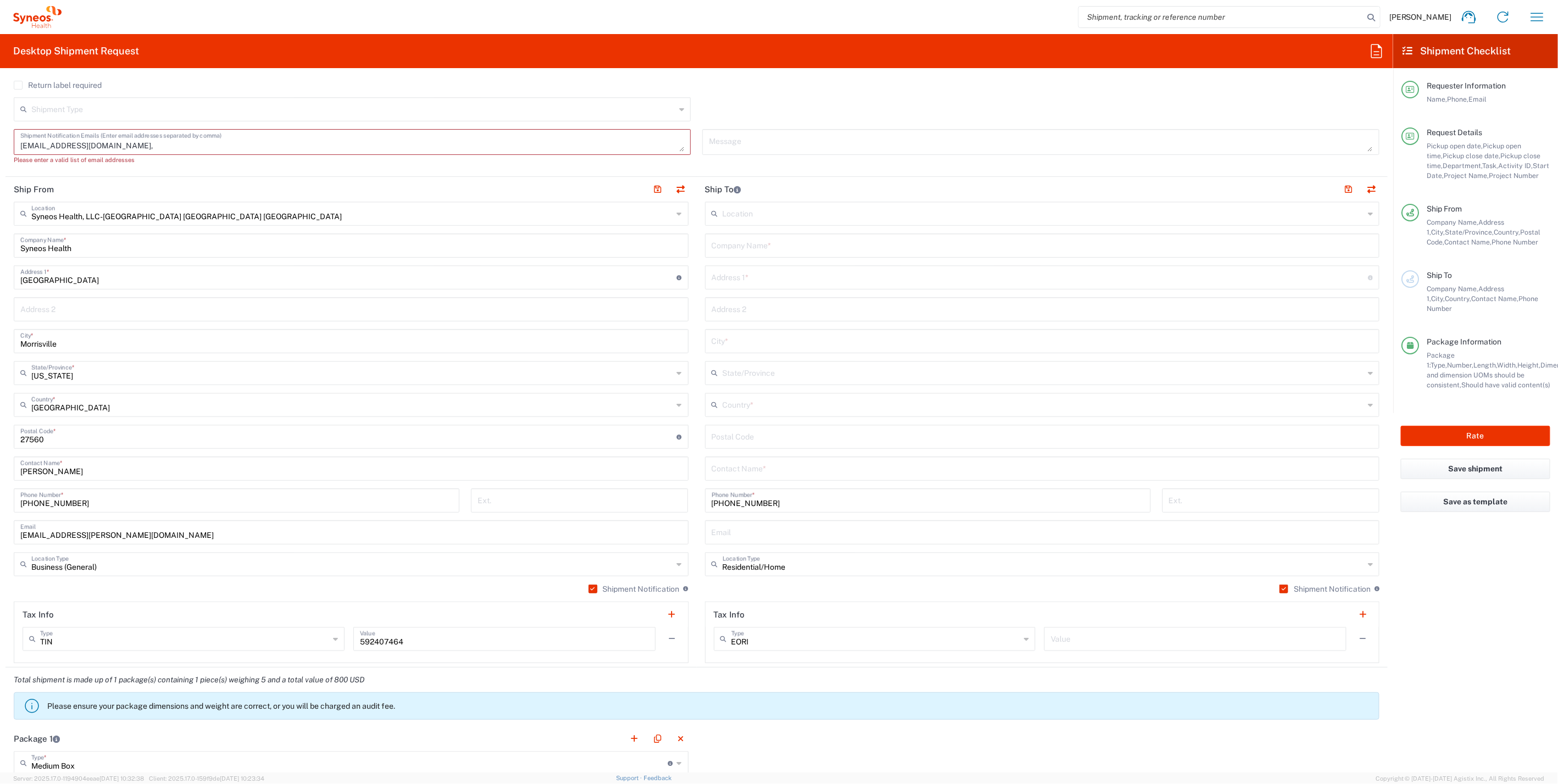
drag, startPoint x: 150, startPoint y: 133, endPoint x: 149, endPoint y: 138, distance: 5.1
click at [151, 136] on textarea "SuzanneMelaMD@outlook.com," at bounding box center [351, 142] width 664 height 19
click at [149, 140] on textarea "SuzanneMelaMD@outlook.com," at bounding box center [351, 142] width 664 height 19
paste textarea "morgan.kearney@syneoshealth.com"
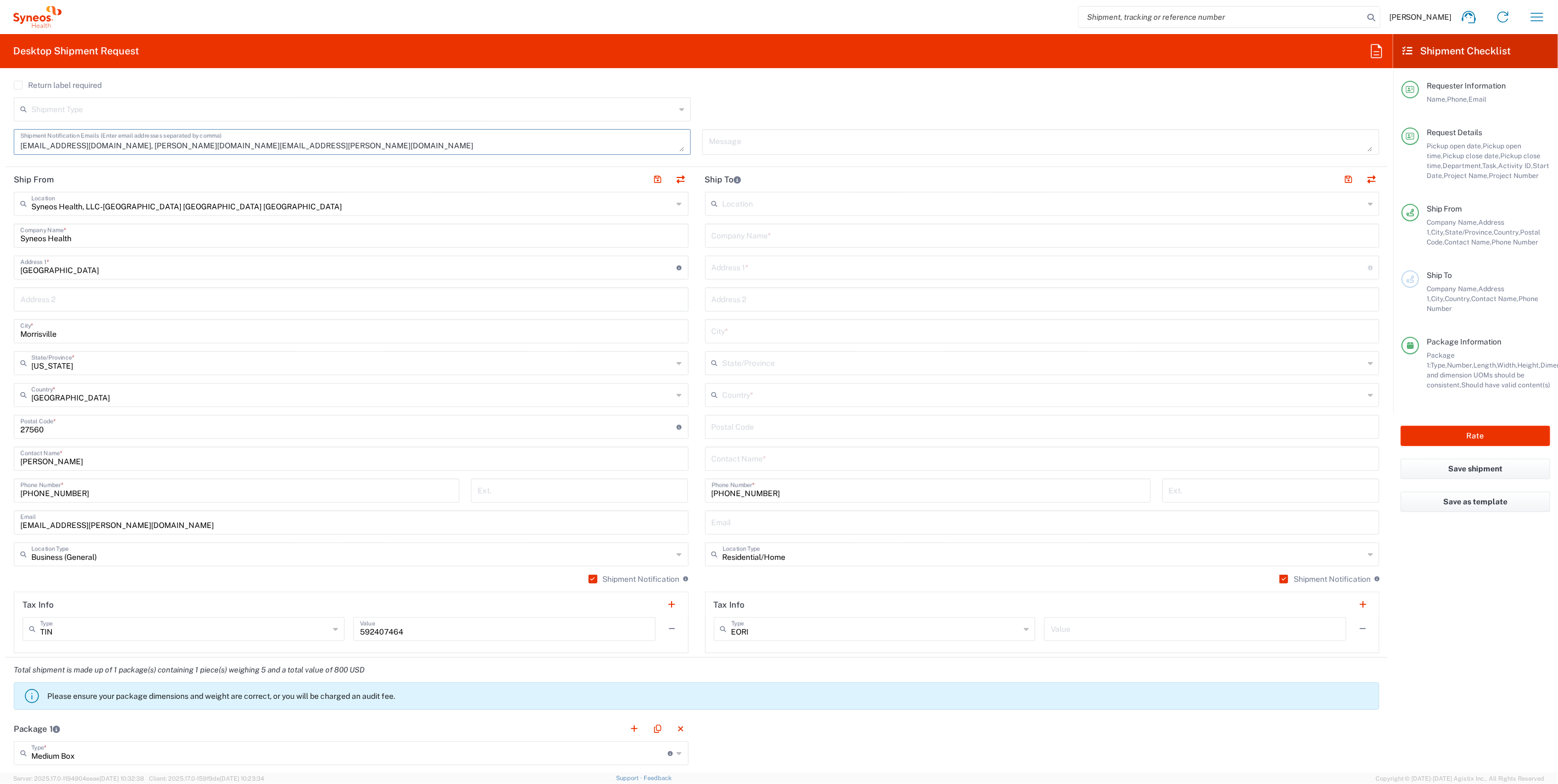
click at [323, 136] on textarea "SuzanneMelaMD@outlook.com, morgan.kearney@syneoshealth.com" at bounding box center [351, 142] width 664 height 19
type textarea "SuzanneMelaMD@outlook.com, morgan.kearney@syneoshealth.com"
paste input "Suzanne Mela"
type input "Suzanne Mela"
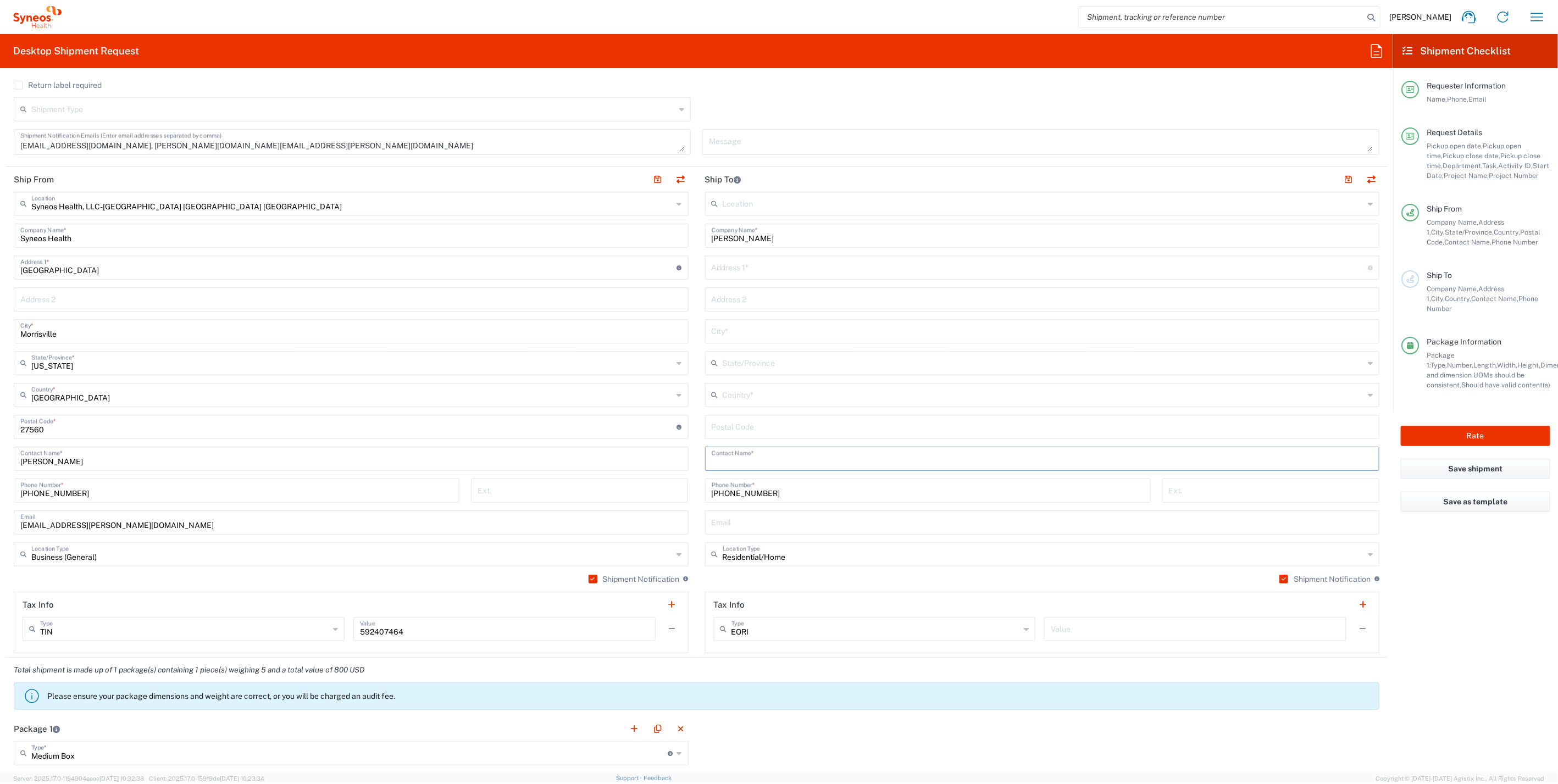
paste input "Suzanne Mela"
type input "Suzanne Mela"
paste input "33487"
type input "33487"
drag, startPoint x: 1357, startPoint y: 395, endPoint x: 1310, endPoint y: 394, distance: 47.0
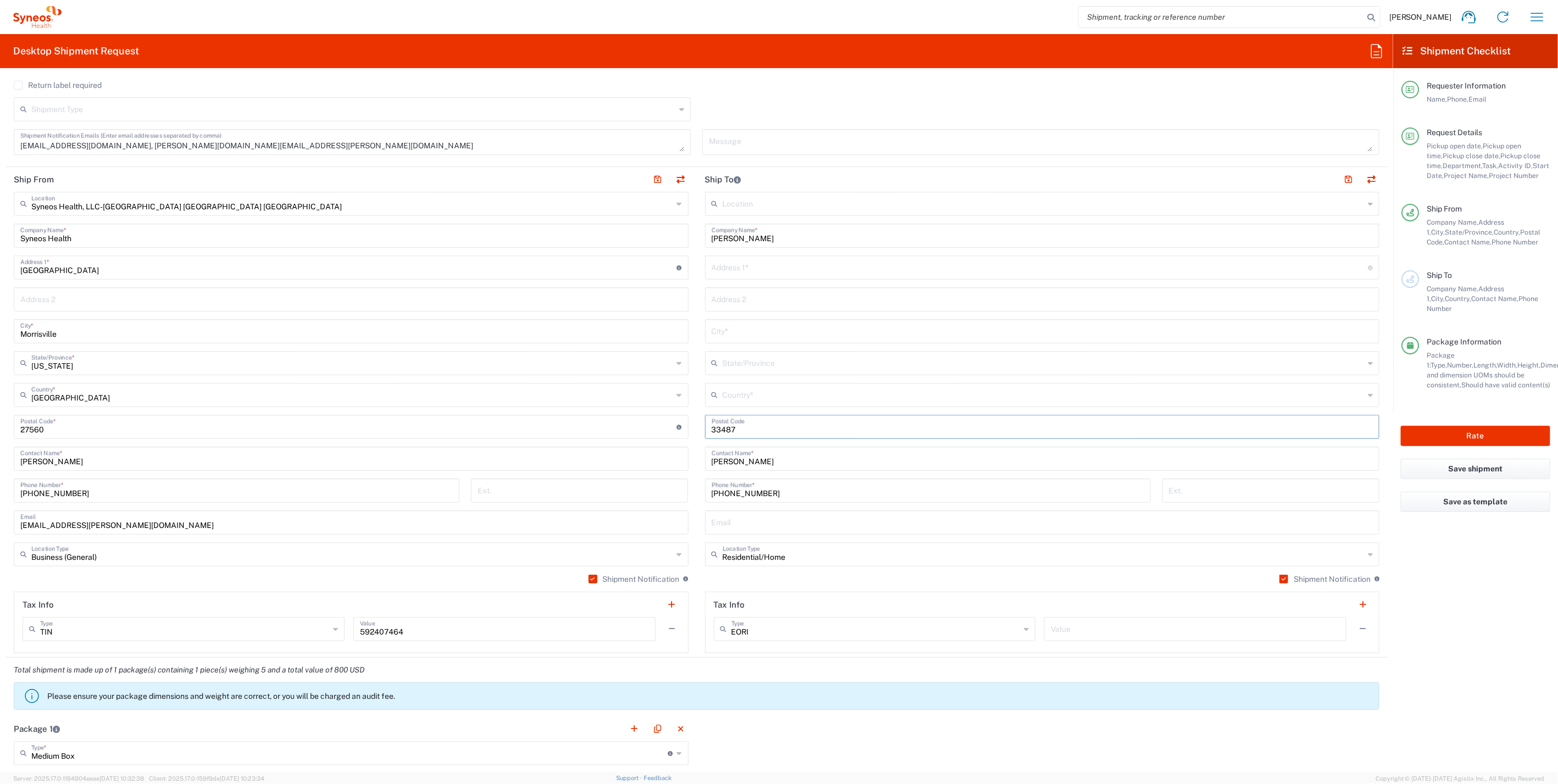
click at [1356, 395] on div "Country *" at bounding box center [1042, 395] width 675 height 24
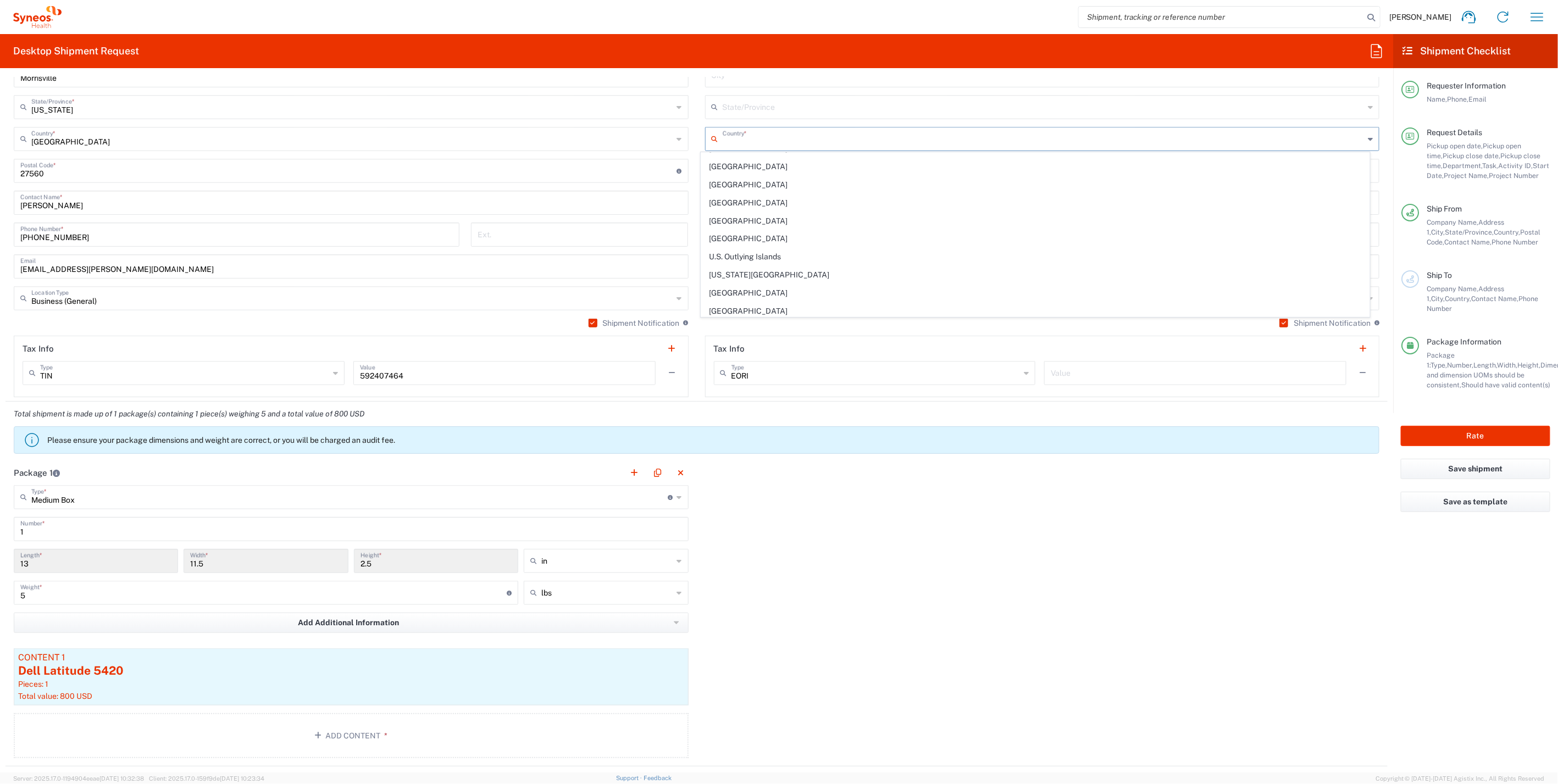
scroll to position [4080, 0]
drag, startPoint x: 775, startPoint y: 283, endPoint x: 1232, endPoint y: 169, distance: 471.0
click at [774, 343] on span "United States" at bounding box center [1035, 351] width 667 height 17
type input "United States"
drag, startPoint x: 1360, startPoint y: 100, endPoint x: 1351, endPoint y: 101, distance: 9.1
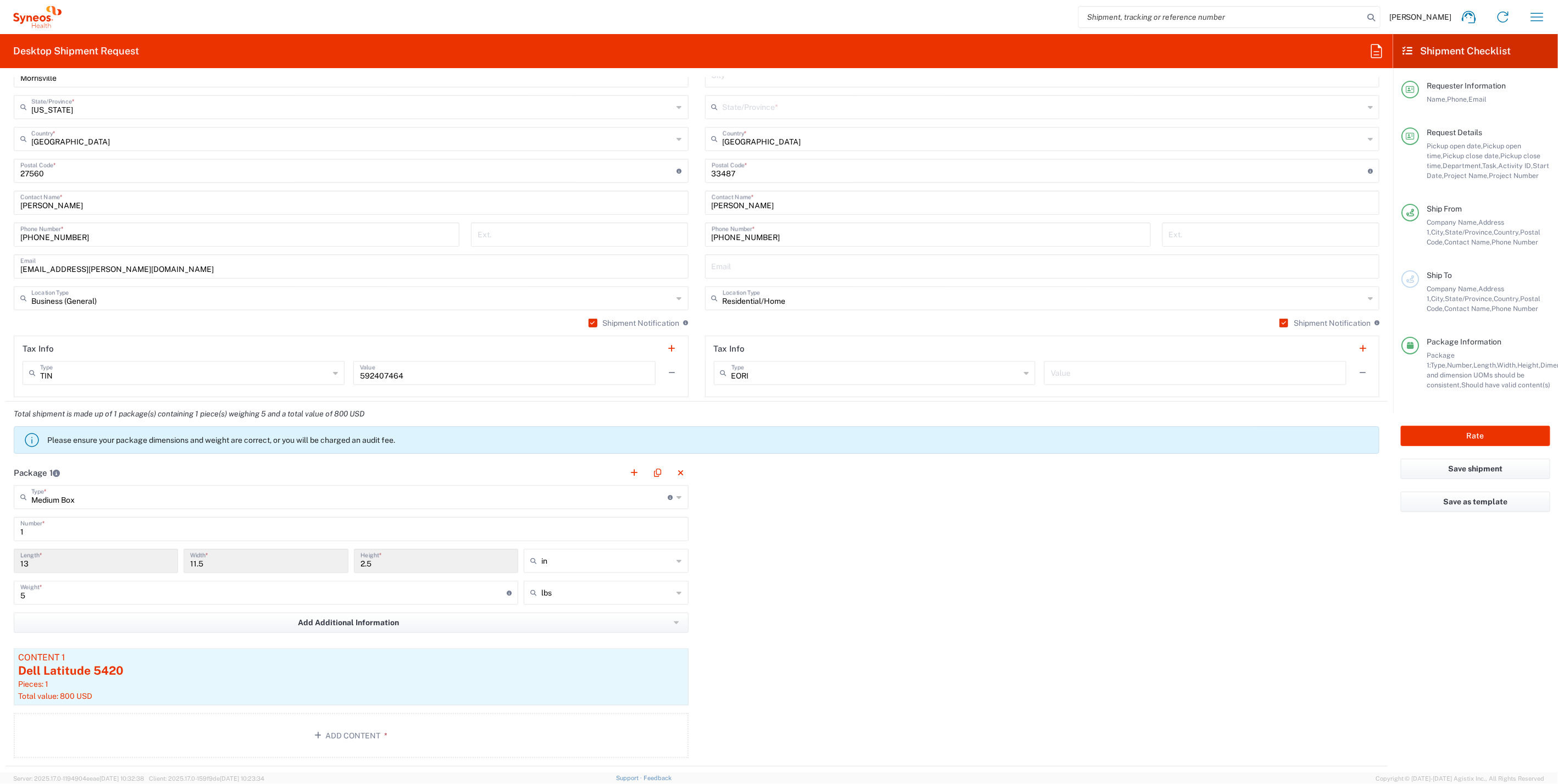
click at [1368, 100] on icon at bounding box center [1370, 107] width 5 height 18
click at [725, 215] on span "Florida" at bounding box center [1035, 223] width 667 height 17
type input "Florida"
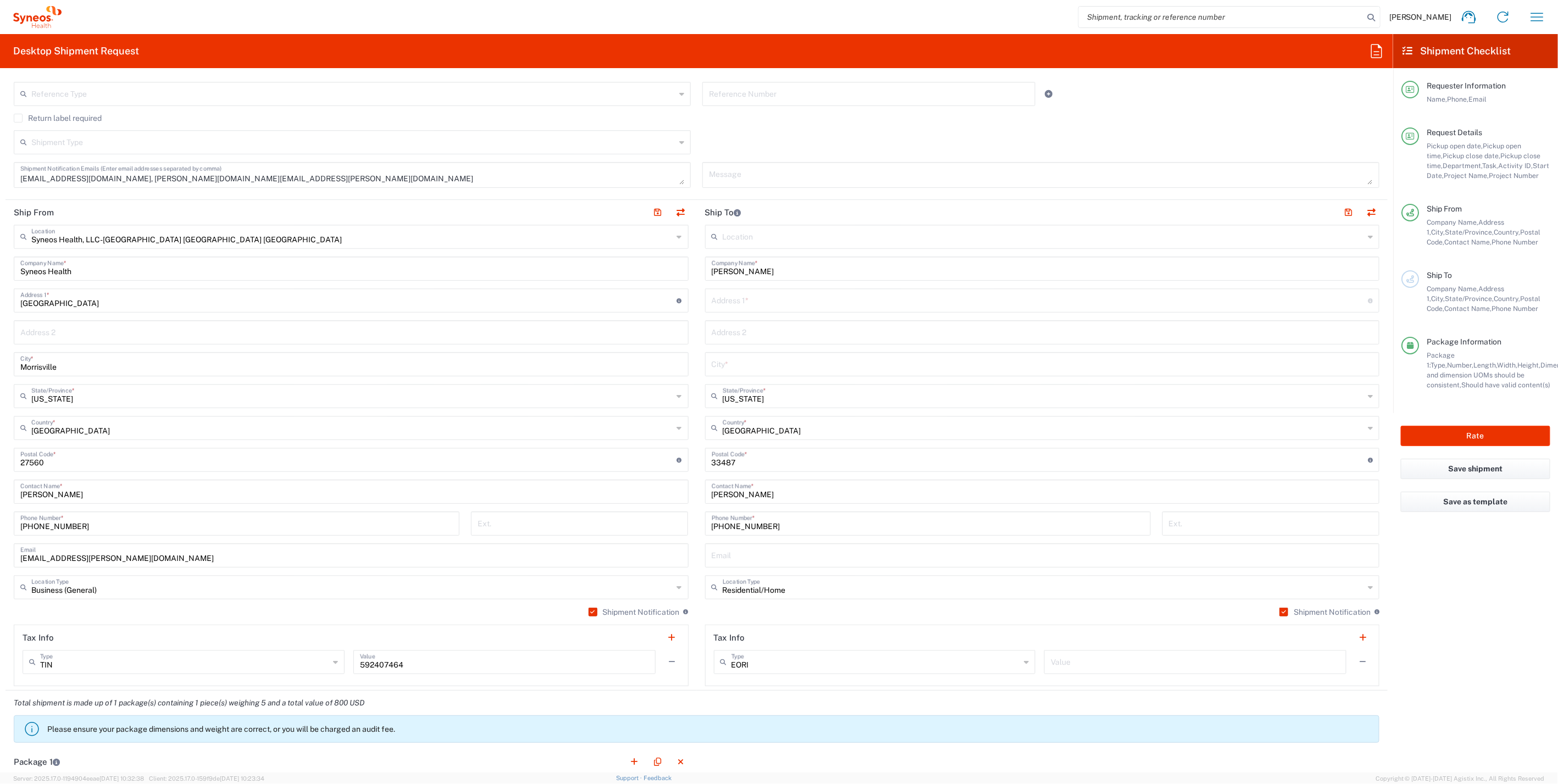
scroll to position [399, 0]
click at [792, 297] on input "text" at bounding box center [1040, 303] width 657 height 19
paste input "1116 Russell Drive"
type input "1116 Russell Drive"
click at [738, 365] on input "text" at bounding box center [1042, 367] width 661 height 19
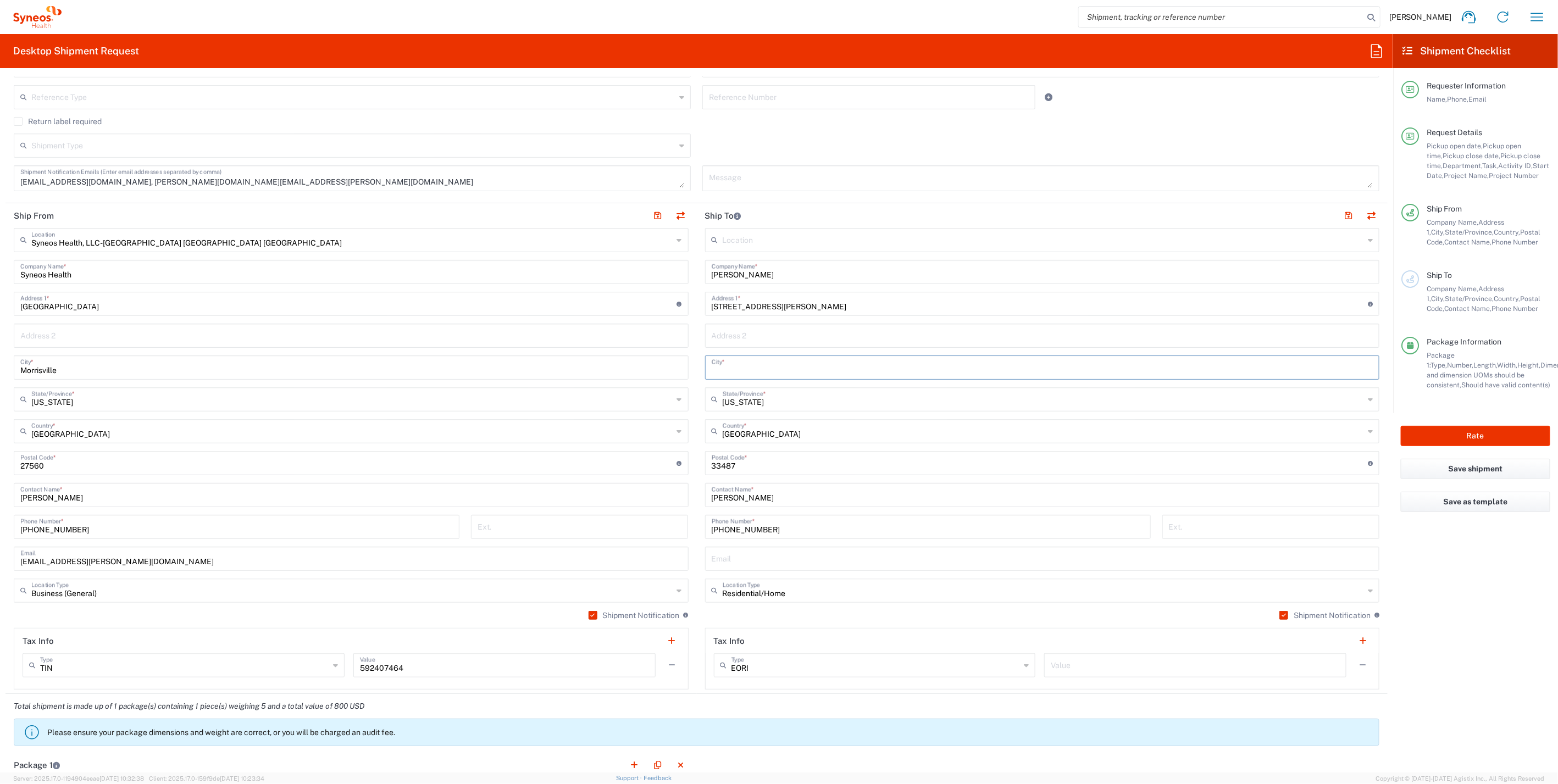
paste input "Highland Beach"
type input "Highland Beach"
click at [697, 402] on main "Location Addison Whitney LLC-Morrisvile NC US Barcelona-Syneos Health BioSector…" at bounding box center [1042, 459] width 691 height 462
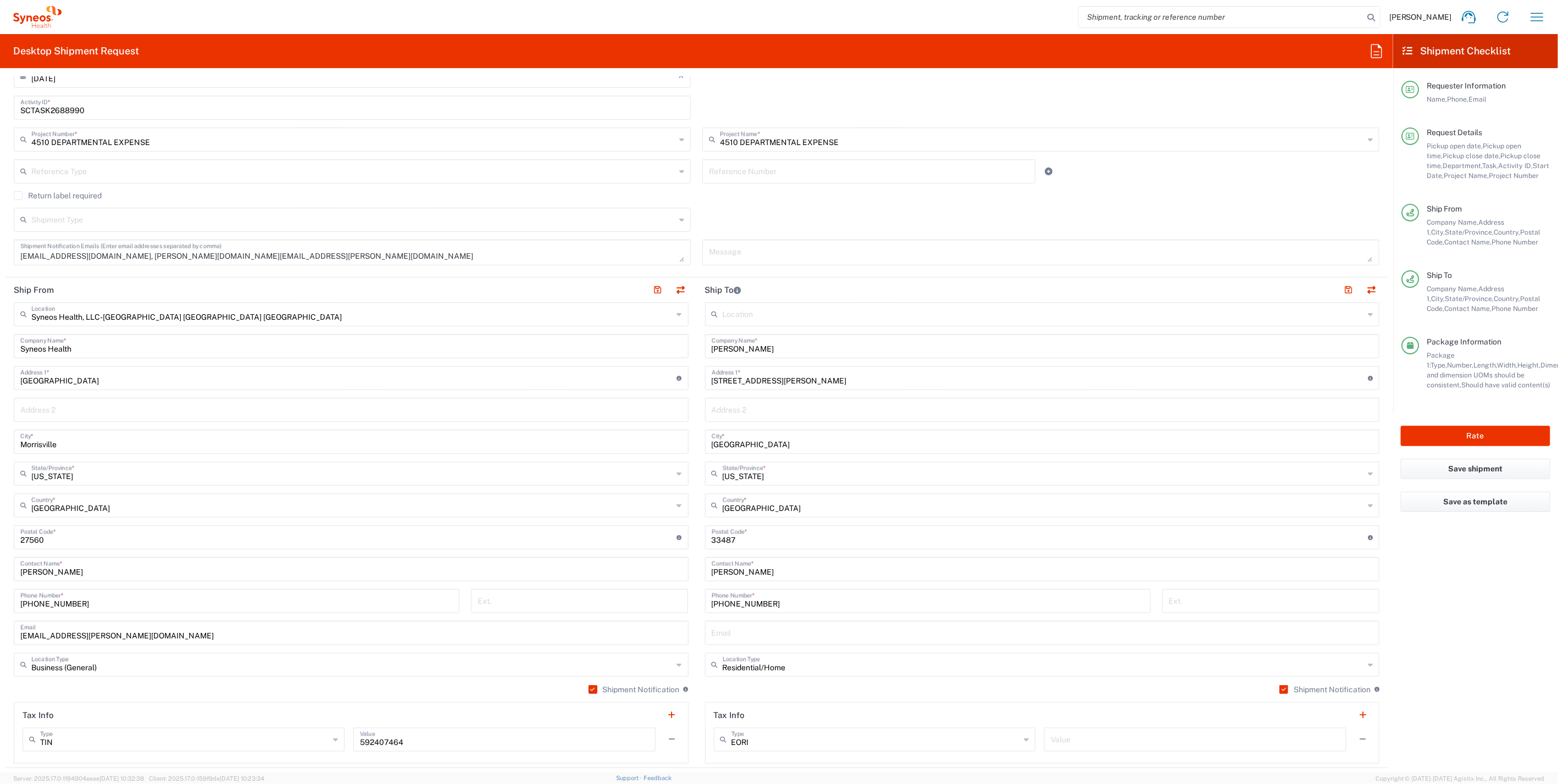
scroll to position [0, 0]
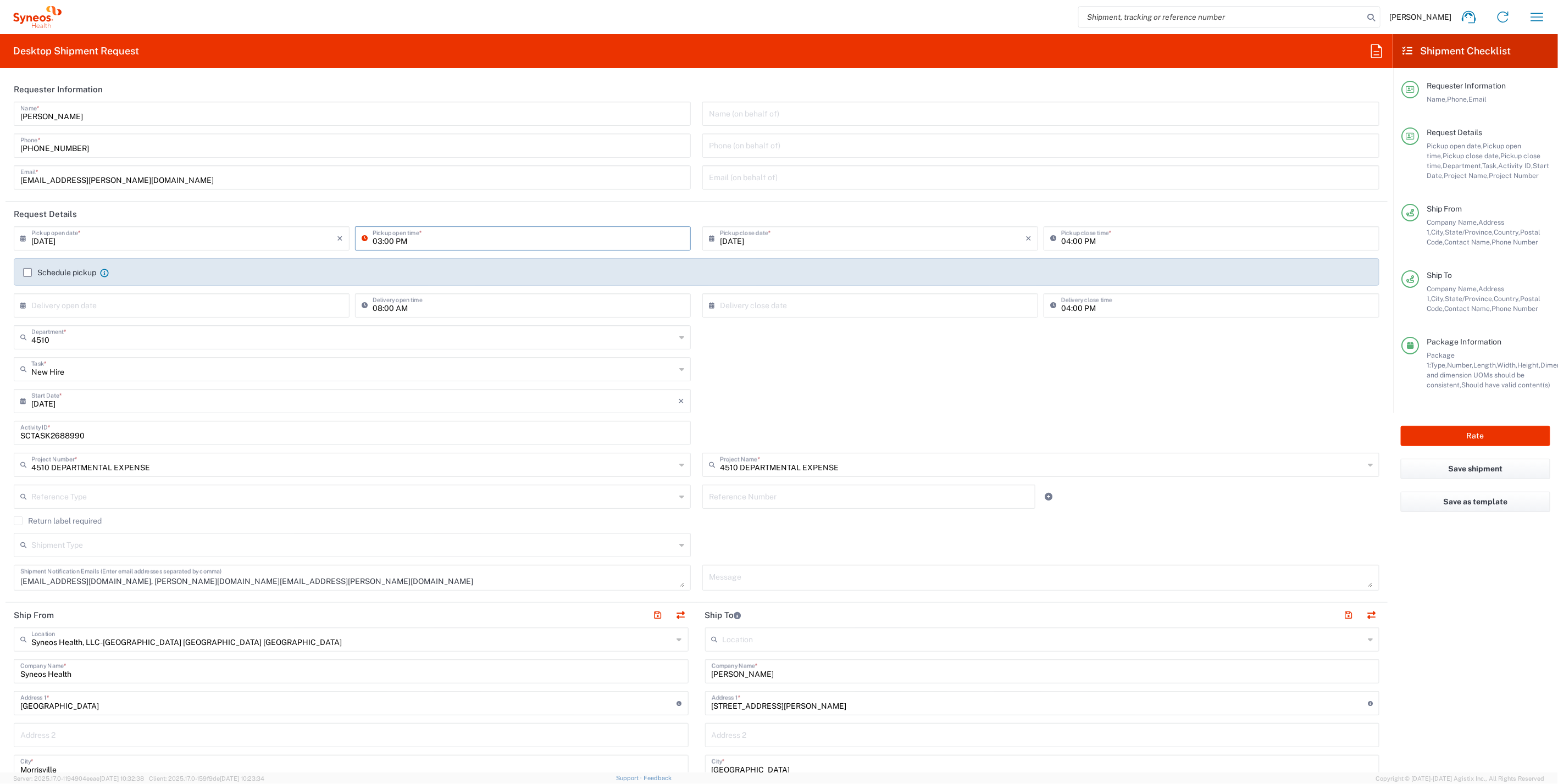
click at [381, 243] on input "03:00 PM" at bounding box center [528, 237] width 311 height 19
click at [385, 241] on input "03:00 PM" at bounding box center [528, 237] width 311 height 19
type input "03:10 PM"
click at [691, 294] on div "× Delivery open date Cancel Apply 08:00 AM Delivery open time" at bounding box center [352, 309] width 689 height 32
click at [1481, 436] on button "Rate" at bounding box center [1475, 436] width 149 height 20
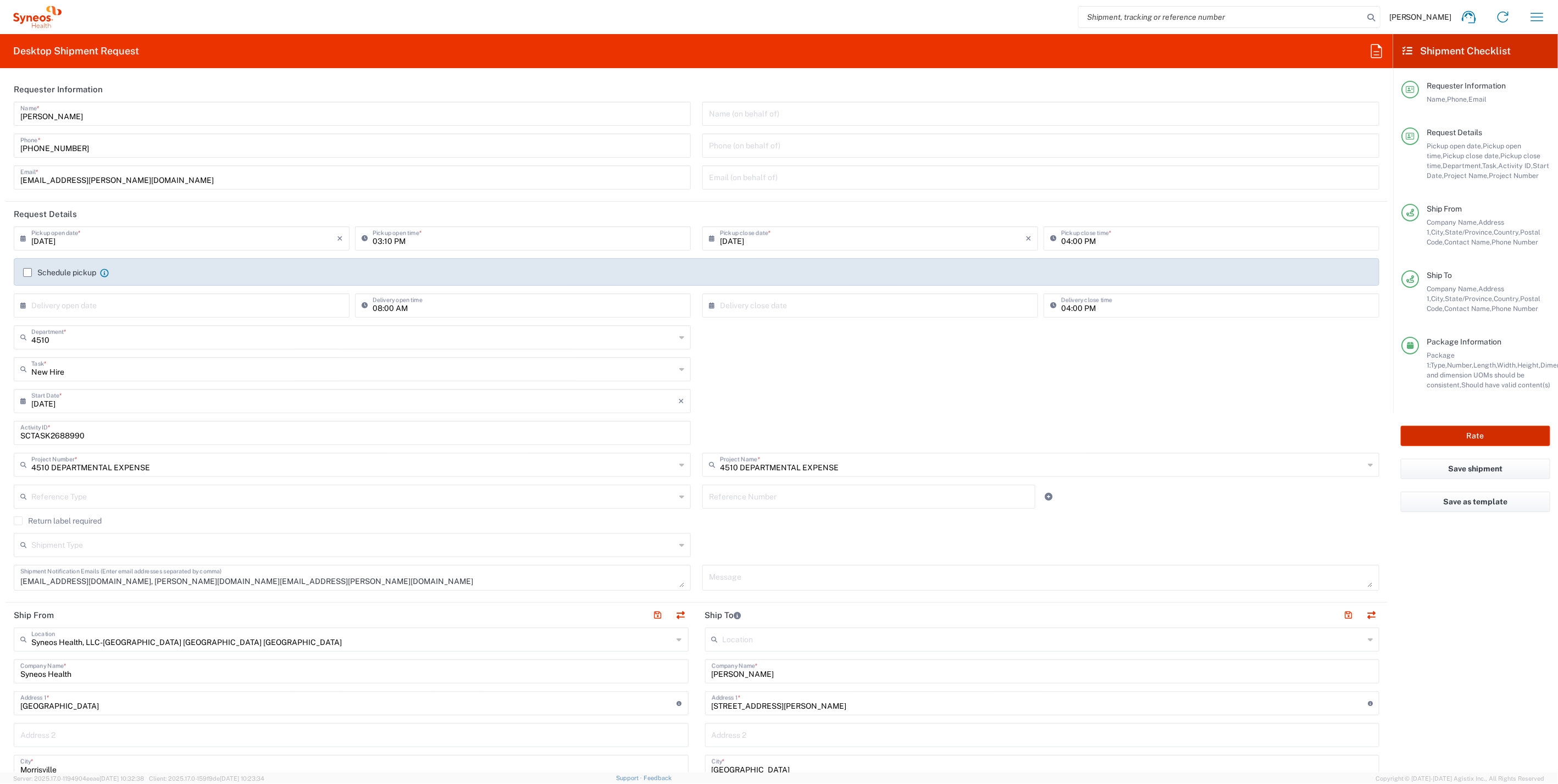
type input "4510 DEPARTMENTAL EXPENSE"
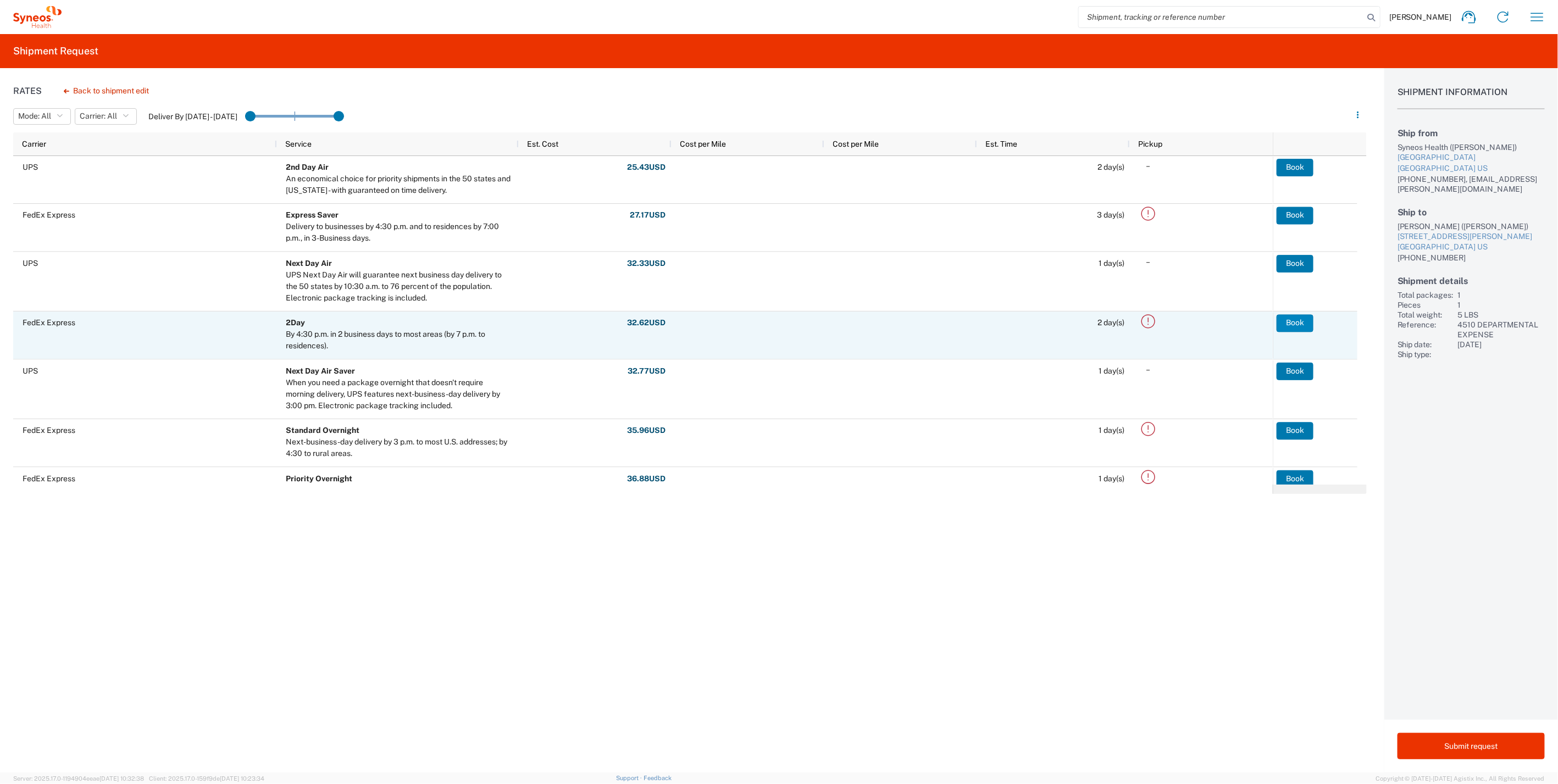
click at [1300, 322] on button "Book" at bounding box center [1295, 323] width 37 height 18
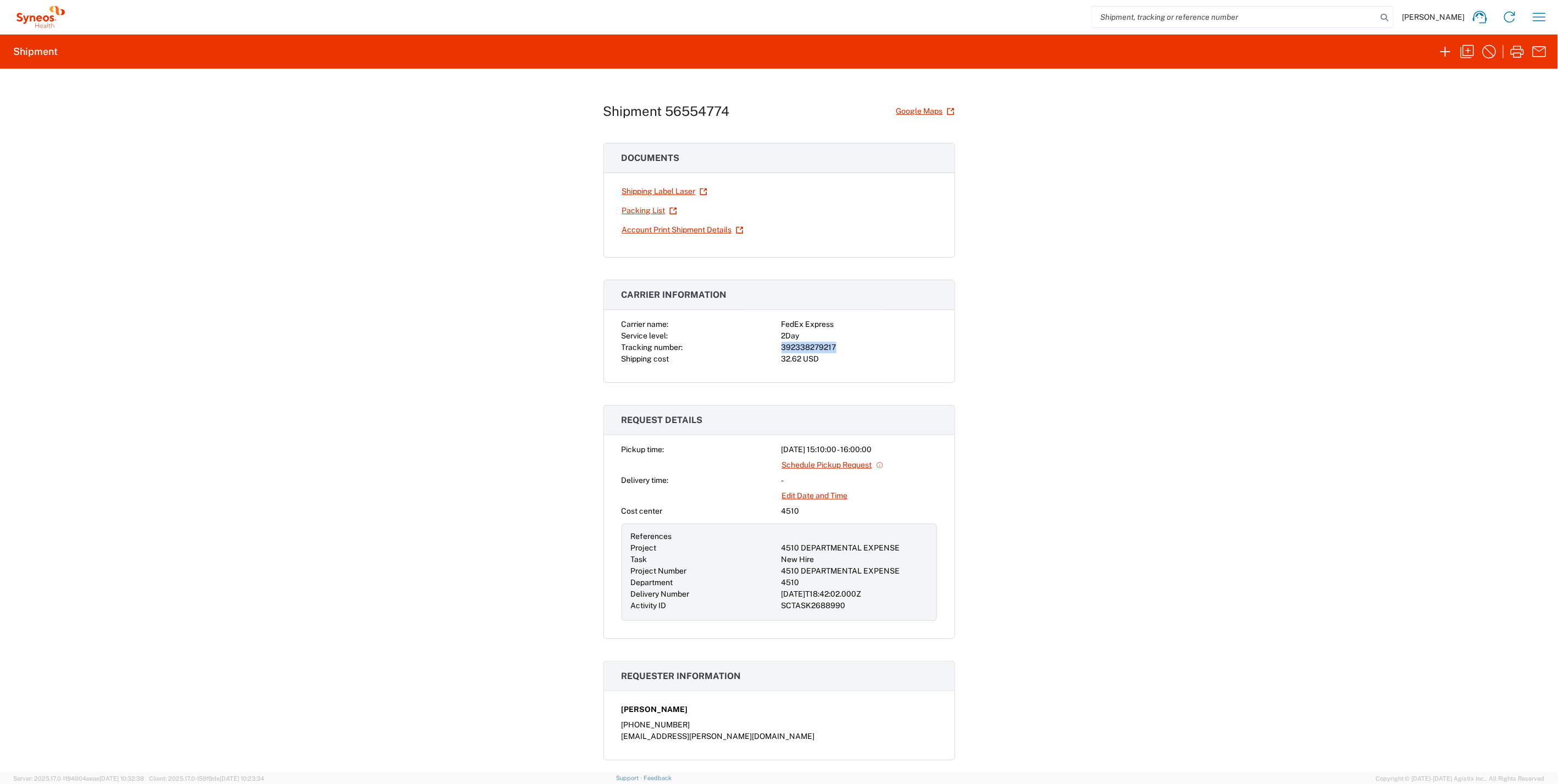
drag, startPoint x: 834, startPoint y: 345, endPoint x: 768, endPoint y: 342, distance: 66.1
click at [768, 342] on div "Carrier name: FedEx Express Service level: 2Day Tracking number: 392338279217 S…" at bounding box center [779, 342] width 315 height 46
drag, startPoint x: 768, startPoint y: 342, endPoint x: 788, endPoint y: 347, distance: 20.6
copy div "392338279217"
click at [1516, 47] on icon "button" at bounding box center [1517, 52] width 18 height 18
